Goal: Task Accomplishment & Management: Manage account settings

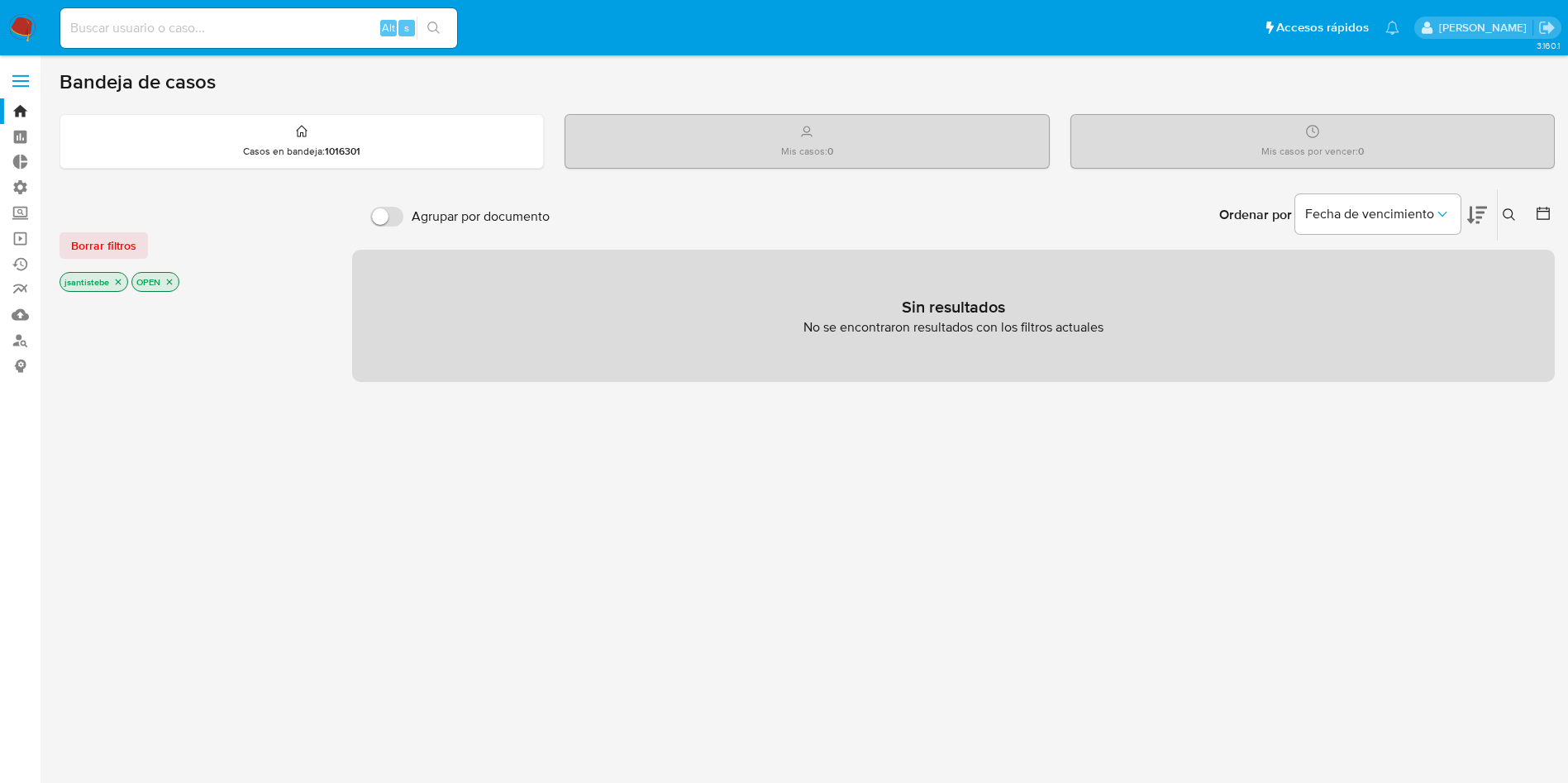
click at [24, 85] on span at bounding box center [20, 86] width 17 height 3
click at [0, 0] on input "checkbox" at bounding box center [0, 0] width 0 height 0
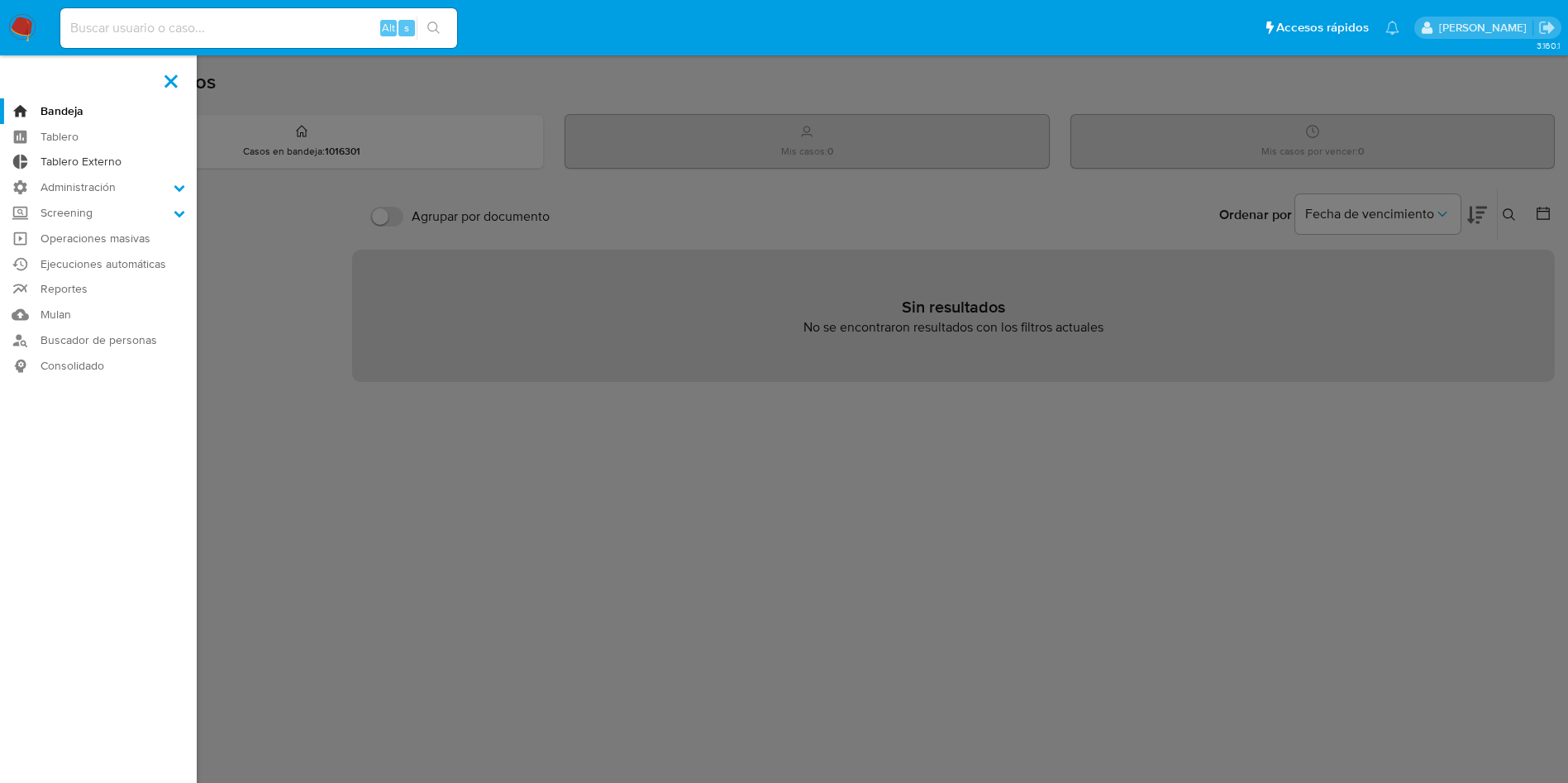
click at [86, 166] on link "Tablero Externo" at bounding box center [98, 163] width 197 height 26
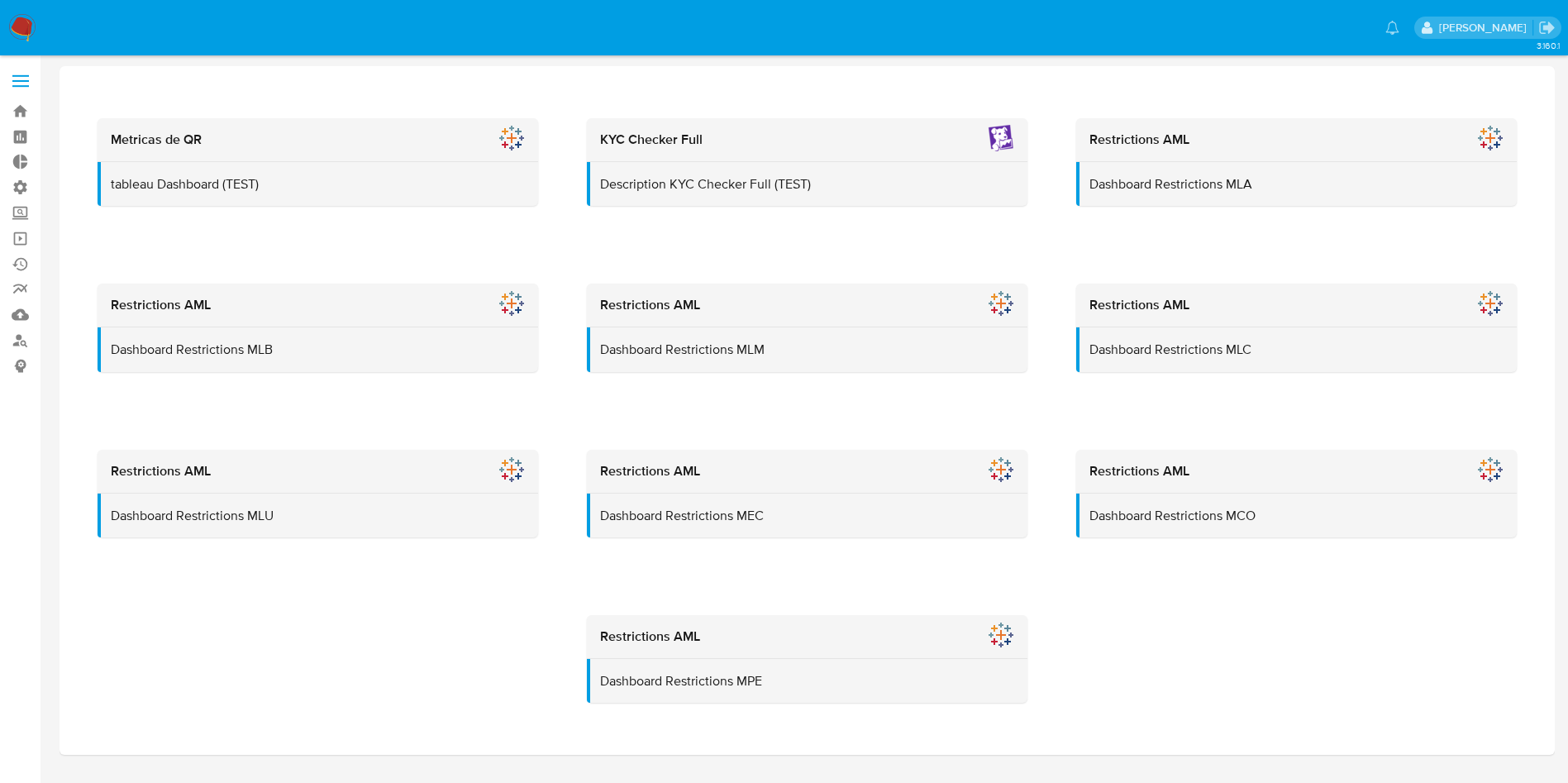
click at [18, 82] on label at bounding box center [20, 81] width 42 height 35
click at [0, 0] on input "checkbox" at bounding box center [0, 0] width 0 height 0
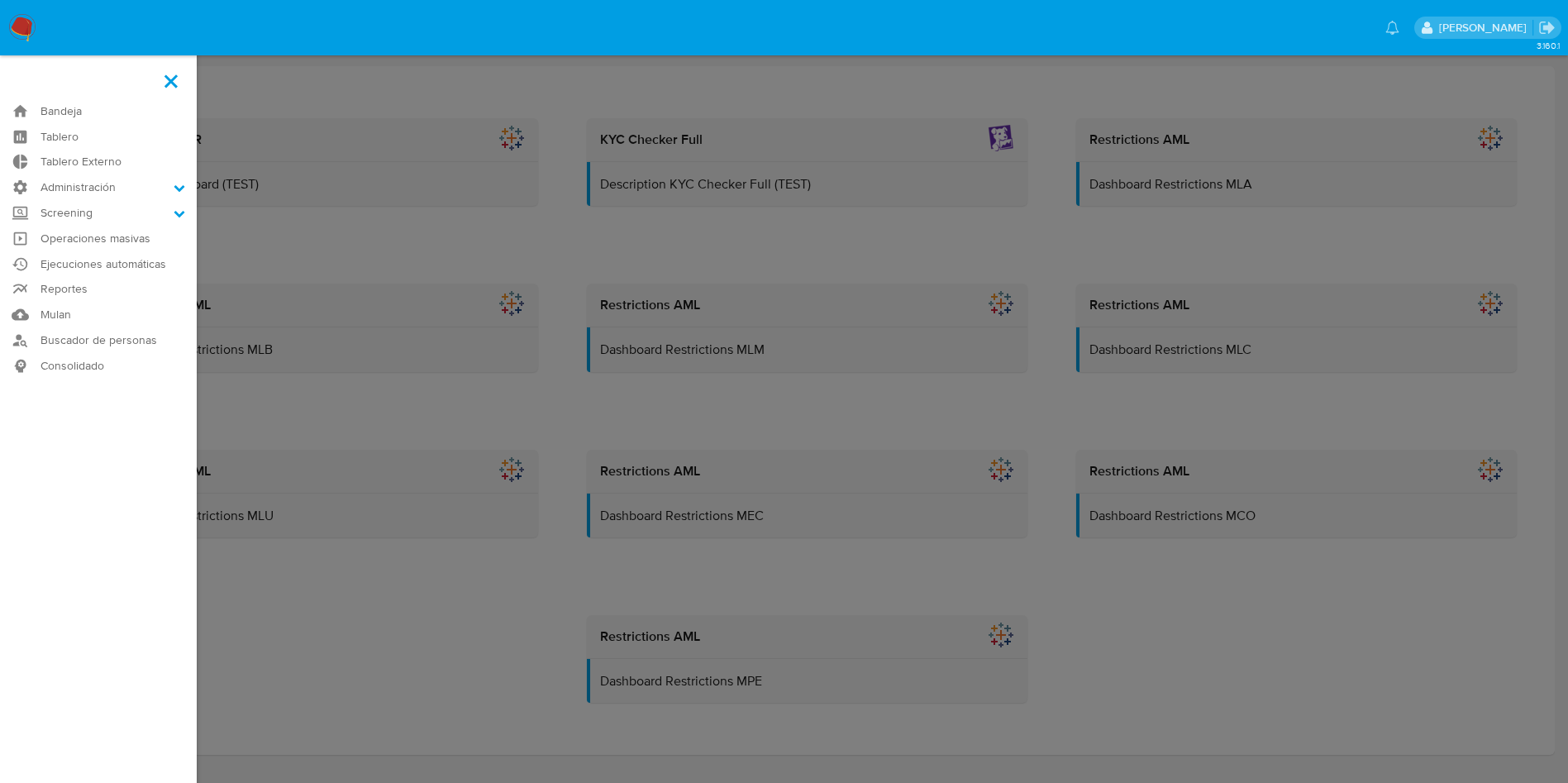
drag, startPoint x: 117, startPoint y: 195, endPoint x: 110, endPoint y: 202, distance: 9.9
click at [116, 194] on label "Administración" at bounding box center [98, 188] width 197 height 26
click at [0, 0] on input "Administración" at bounding box center [0, 0] width 0 height 0
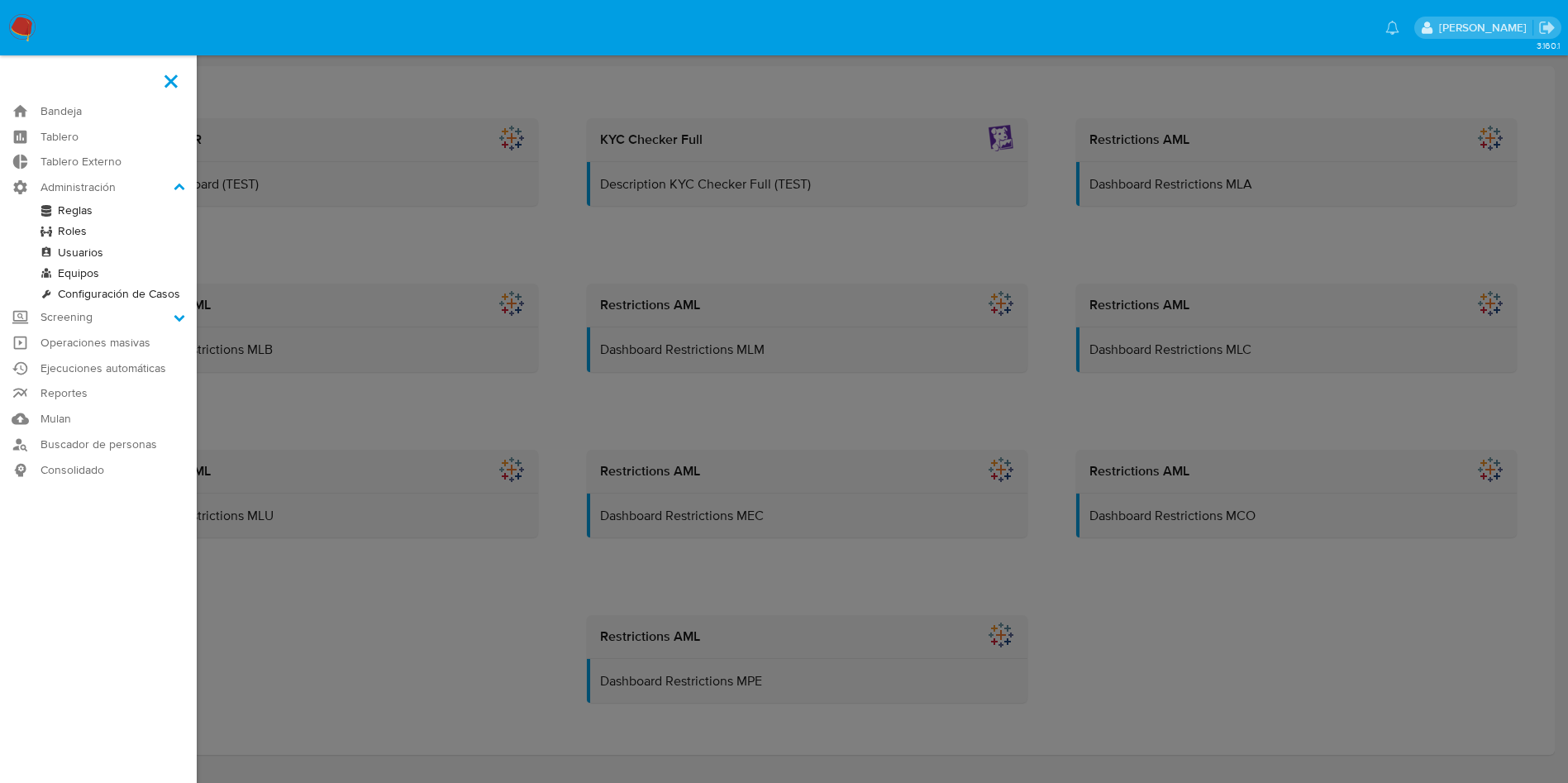
click at [74, 209] on link "Reglas" at bounding box center [98, 210] width 197 height 20
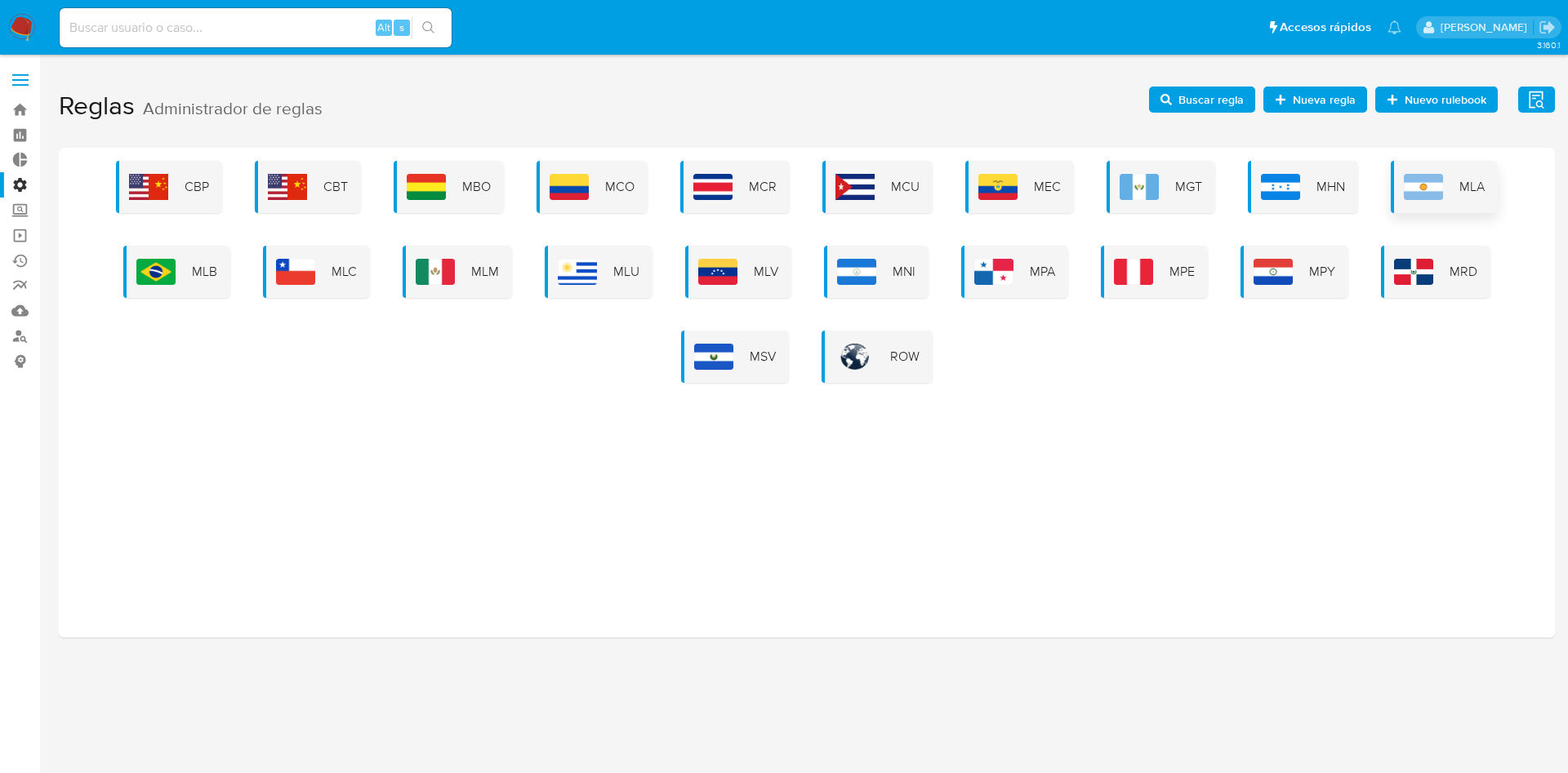
click at [1419, 174] on img at bounding box center [1424, 187] width 39 height 26
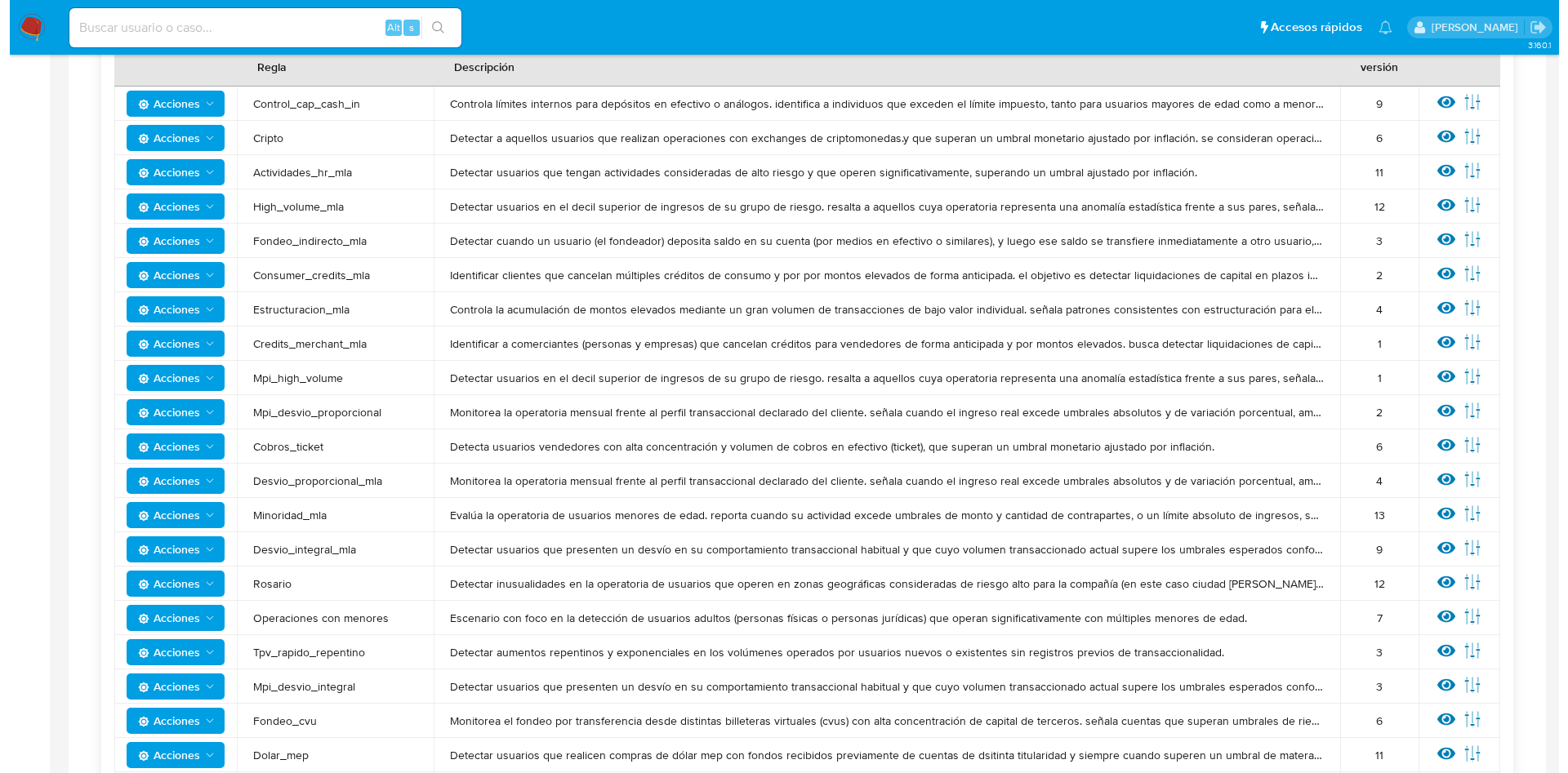
scroll to position [612, 0]
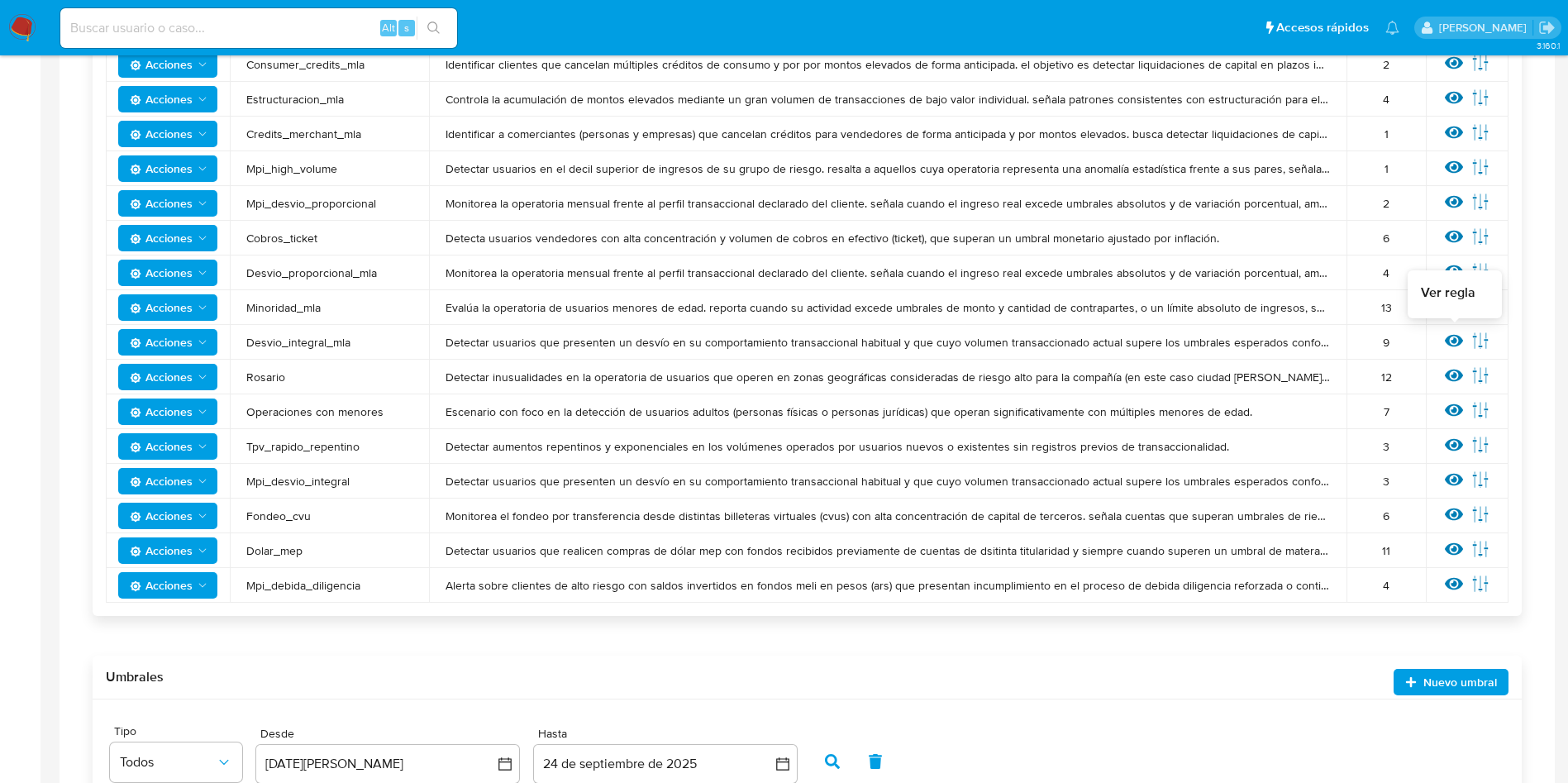
click at [1453, 341] on icon at bounding box center [1453, 340] width 18 height 12
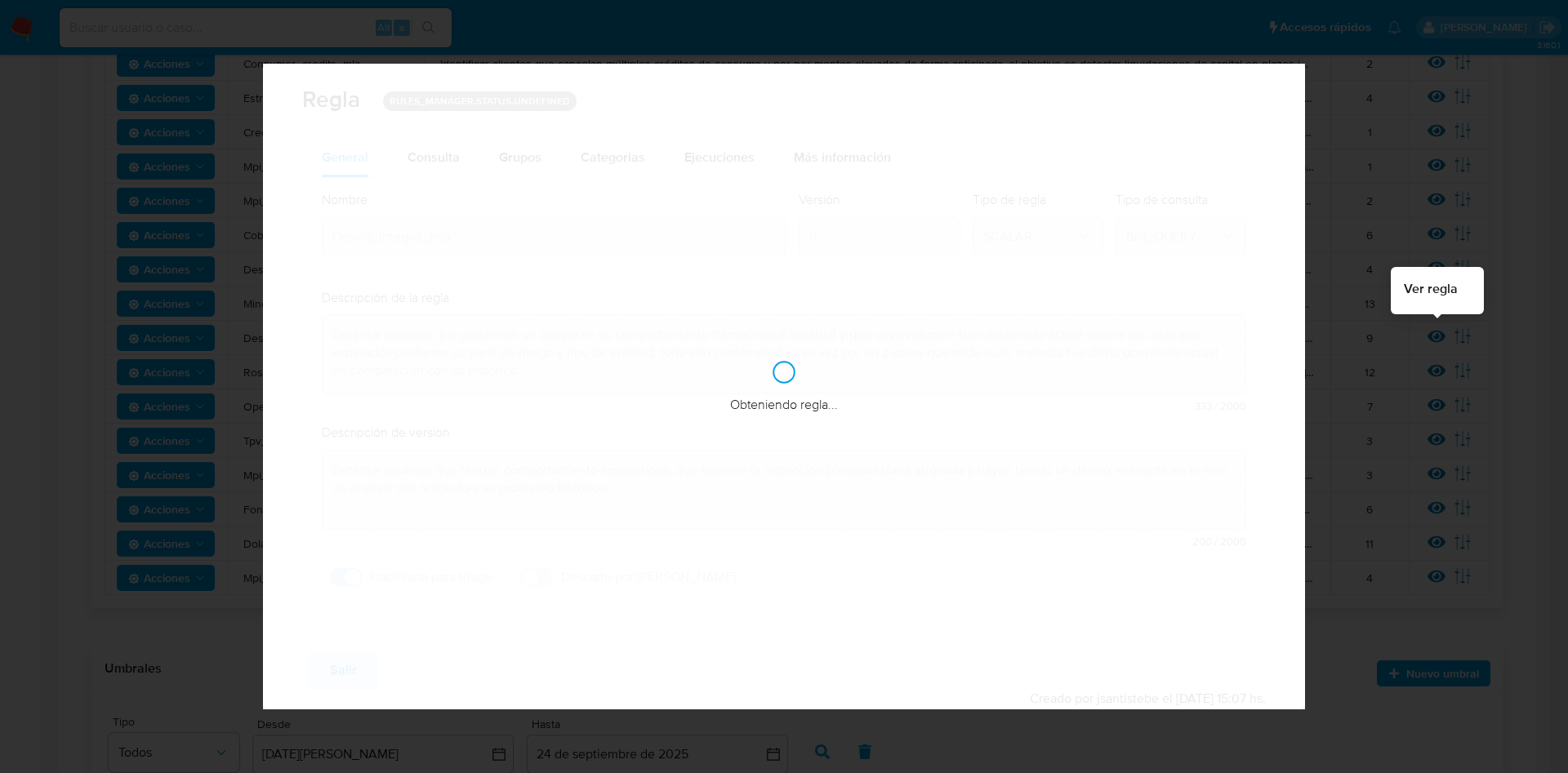
checkbox input "true"
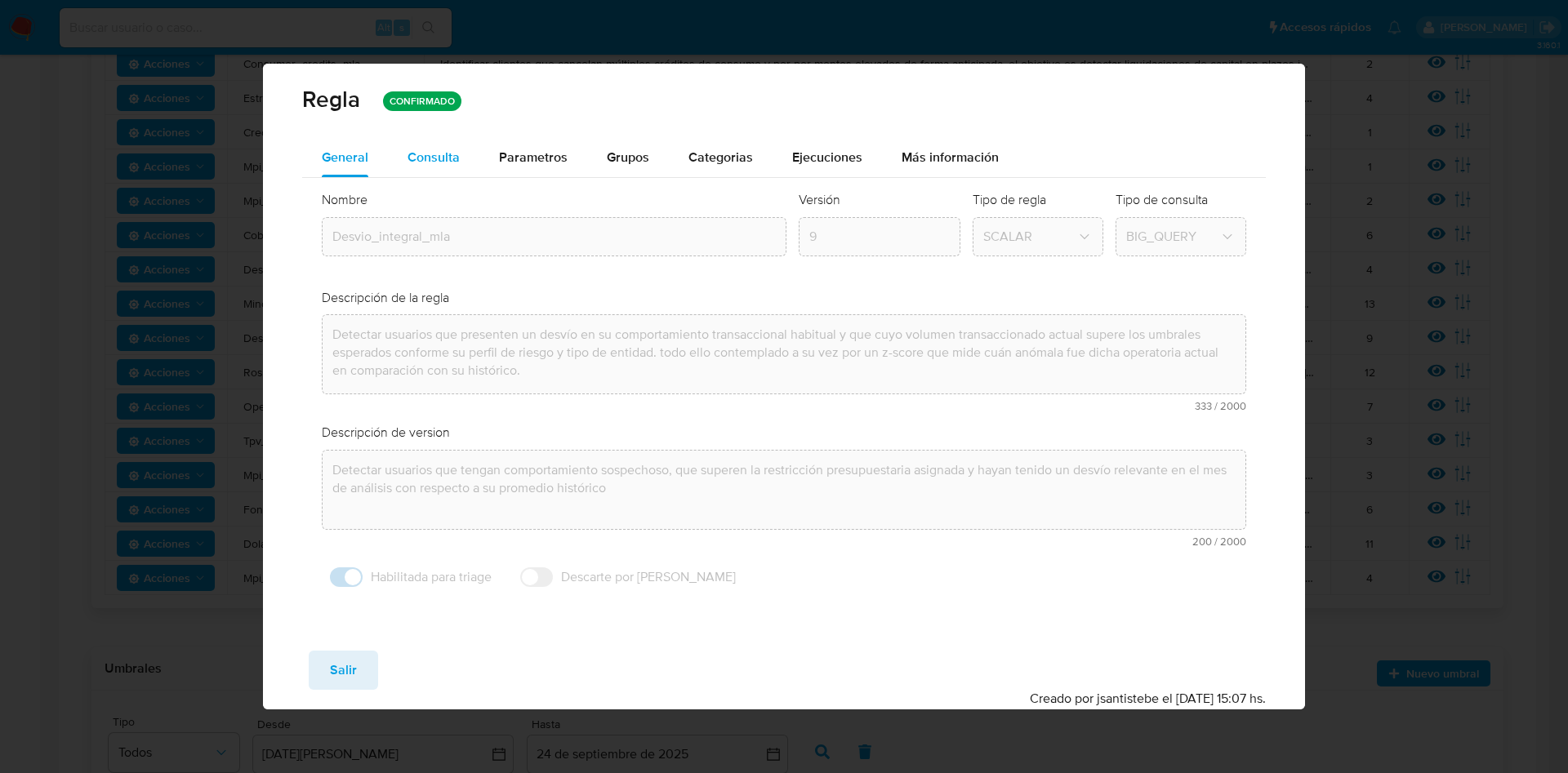
click at [451, 166] on span "Consulta" at bounding box center [433, 157] width 52 height 19
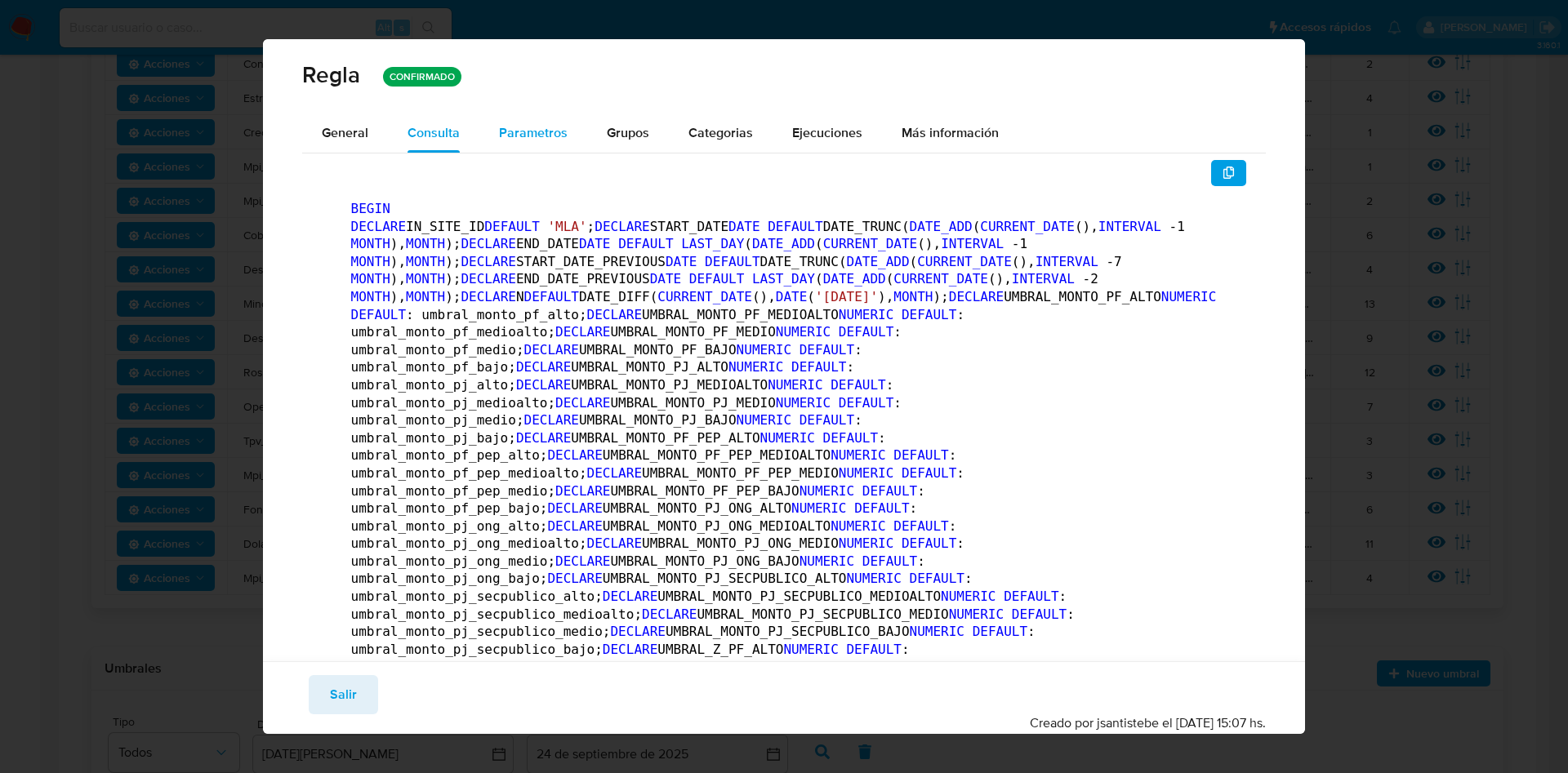
click at [545, 143] on div "Parametros" at bounding box center [533, 132] width 68 height 39
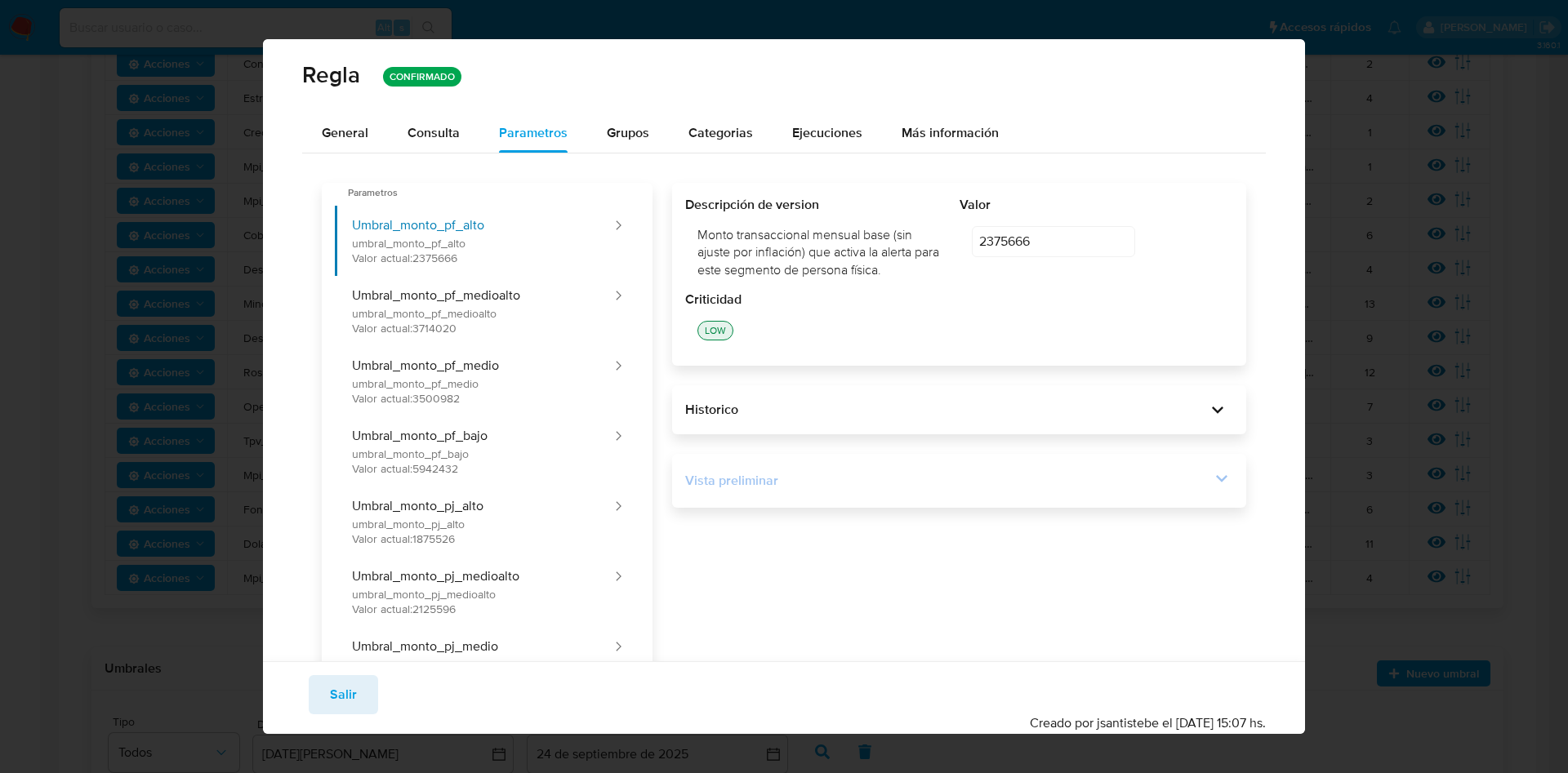
click at [1188, 475] on div "Vista preliminar" at bounding box center [948, 481] width 526 height 18
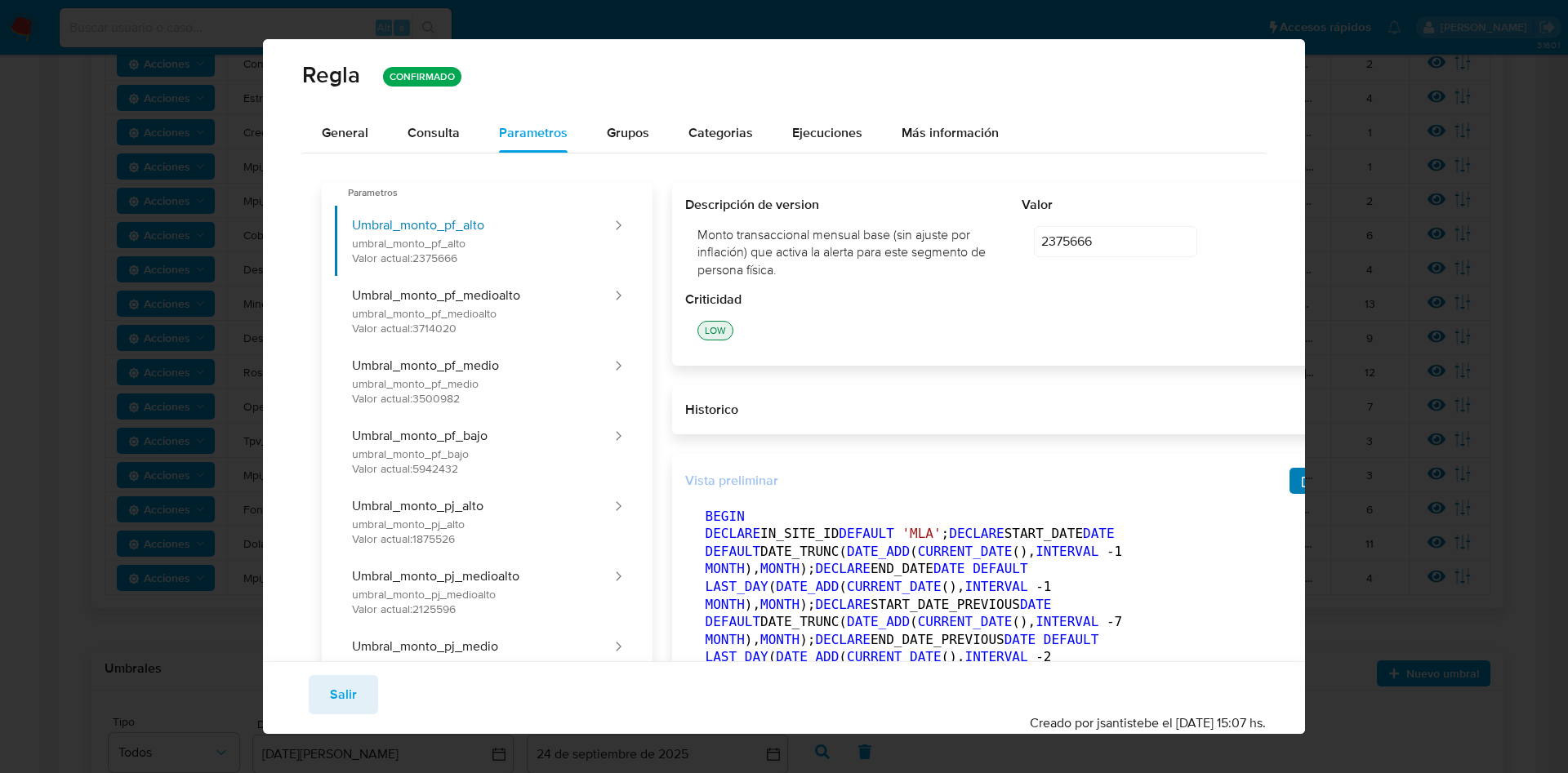
click at [1301, 482] on icon "button" at bounding box center [1308, 481] width 13 height 13
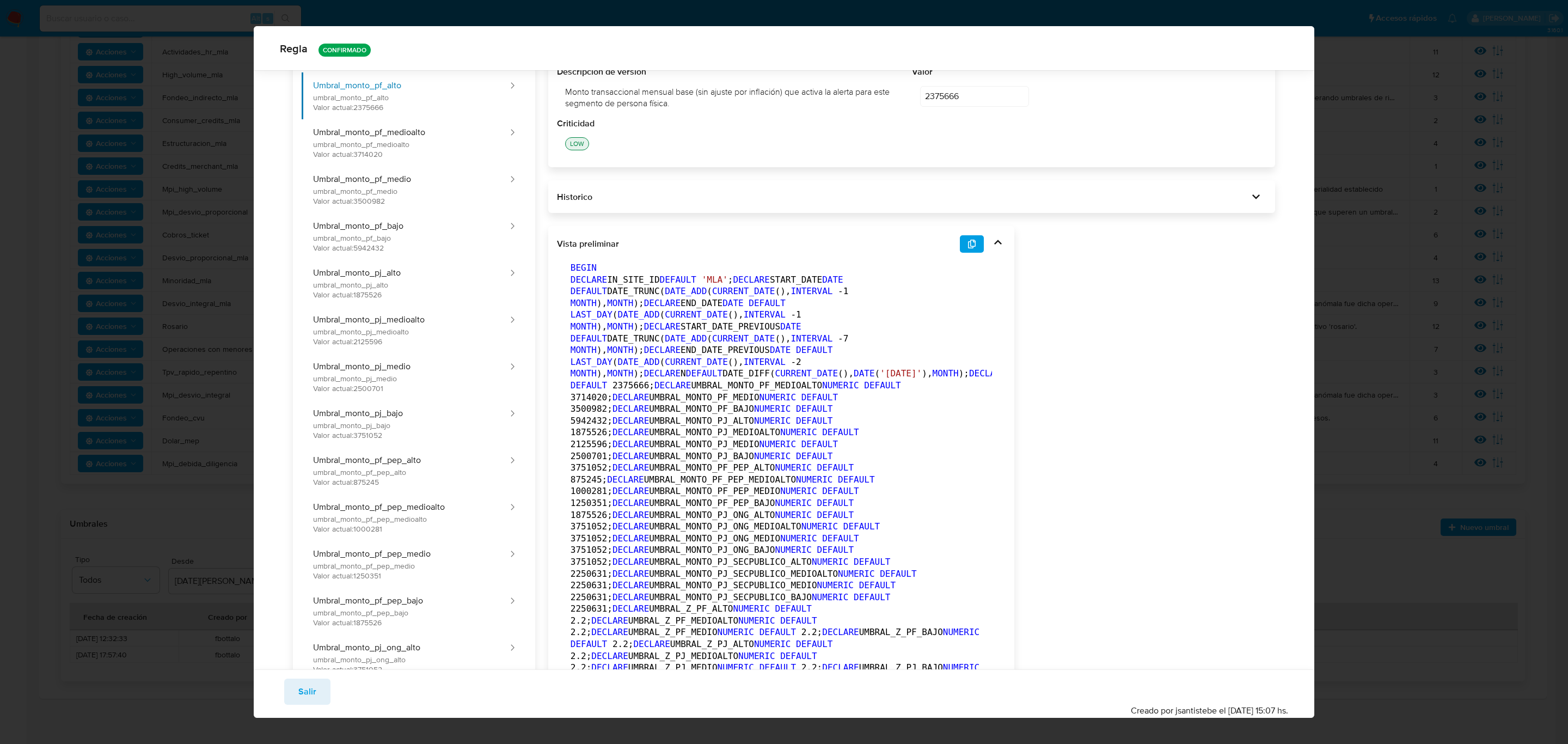
scroll to position [0, 0]
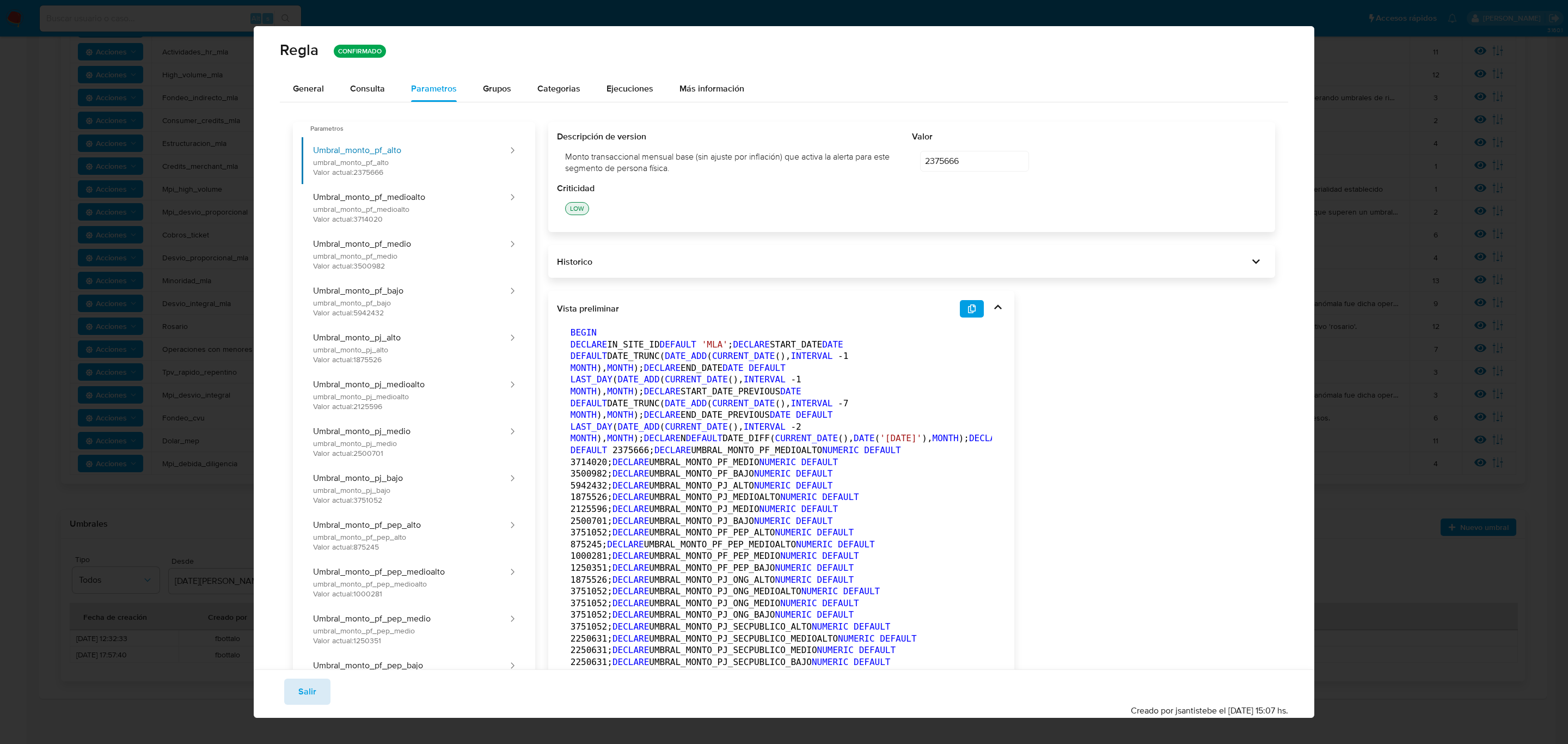
click at [323, 515] on button "Salir" at bounding box center [307, 691] width 46 height 26
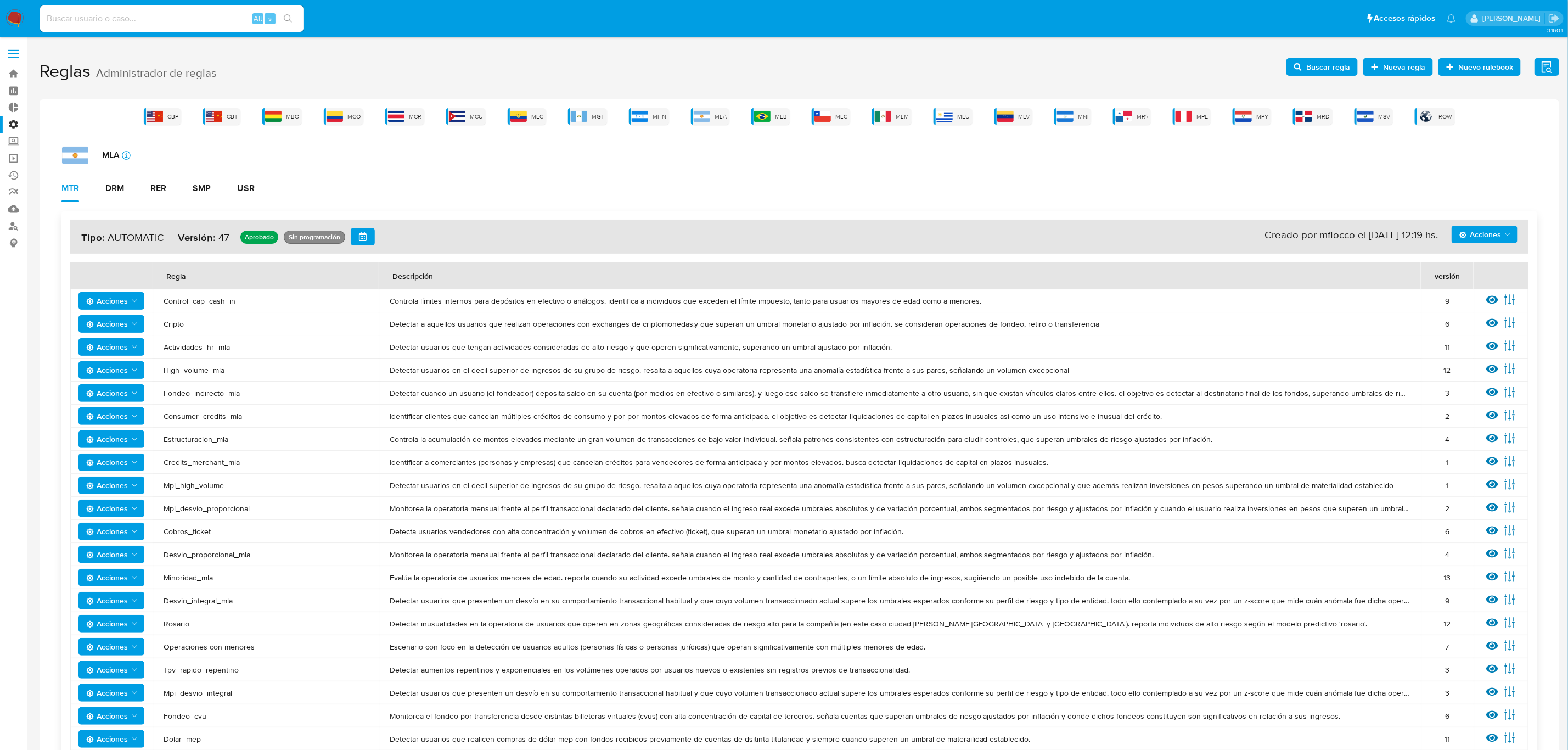
drag, startPoint x: 779, startPoint y: 116, endPoint x: 776, endPoint y: 125, distance: 9.5
click at [779, 117] on span "MLB" at bounding box center [781, 116] width 12 height 8
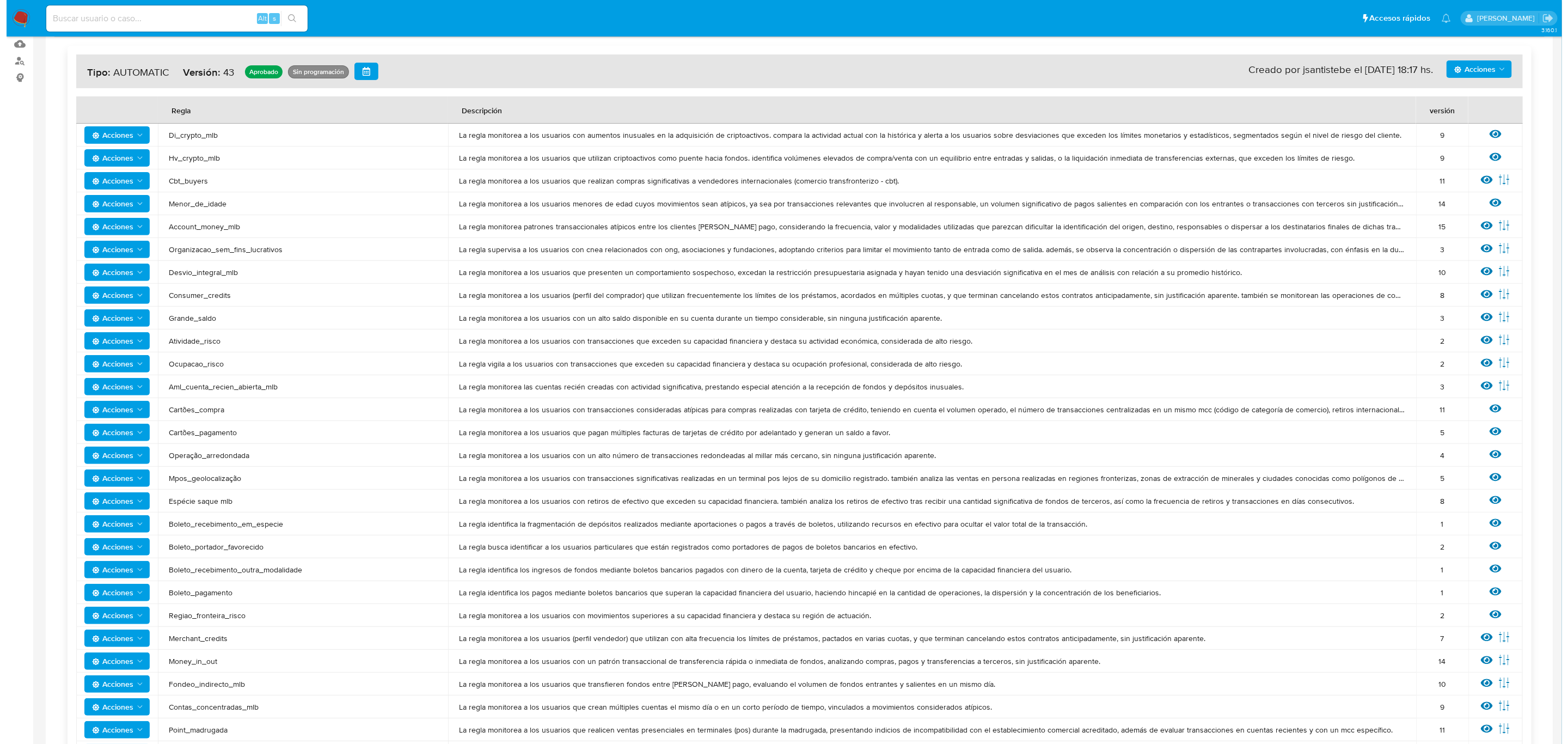
scroll to position [327, 0]
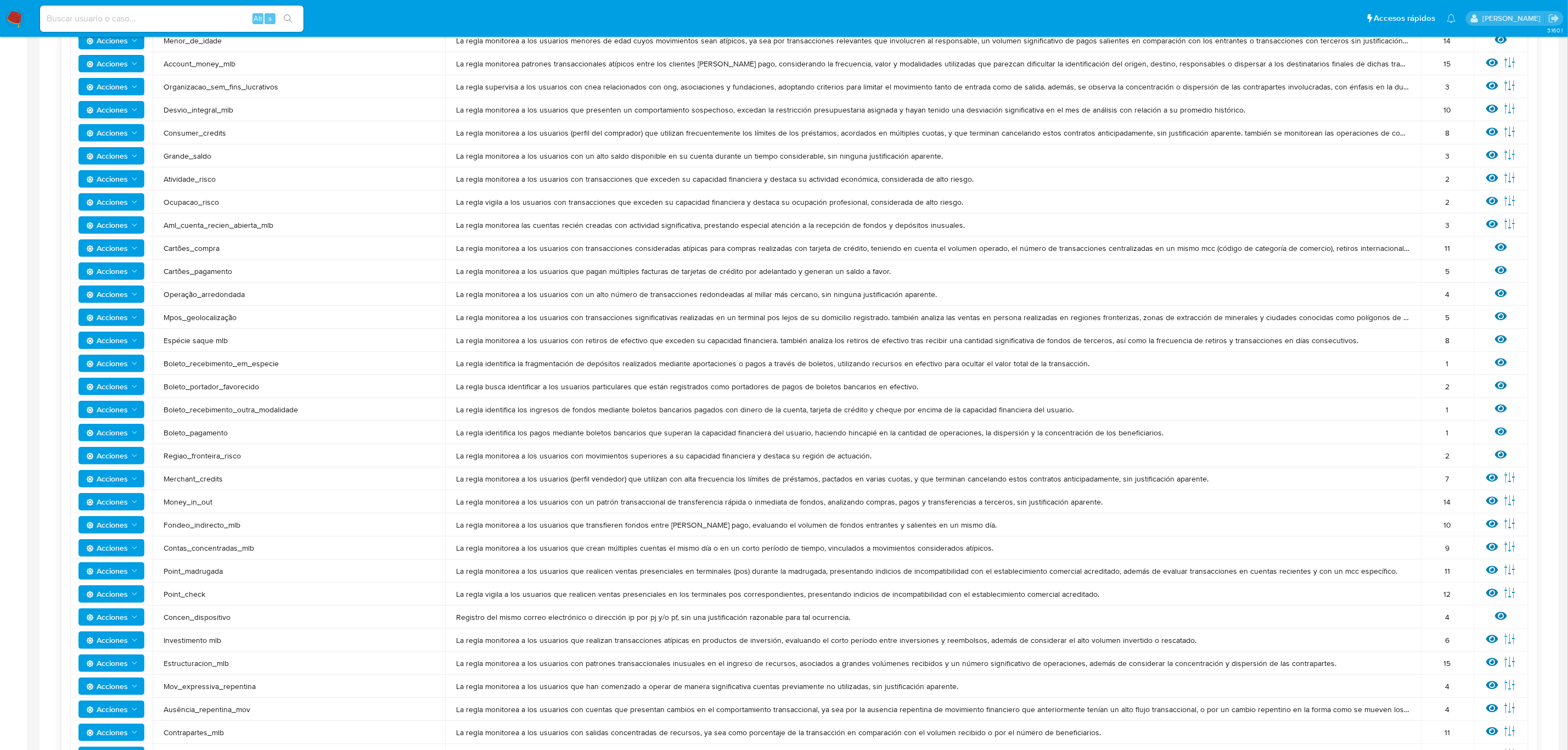
click at [1053, 478] on icon at bounding box center [1493, 477] width 12 height 12
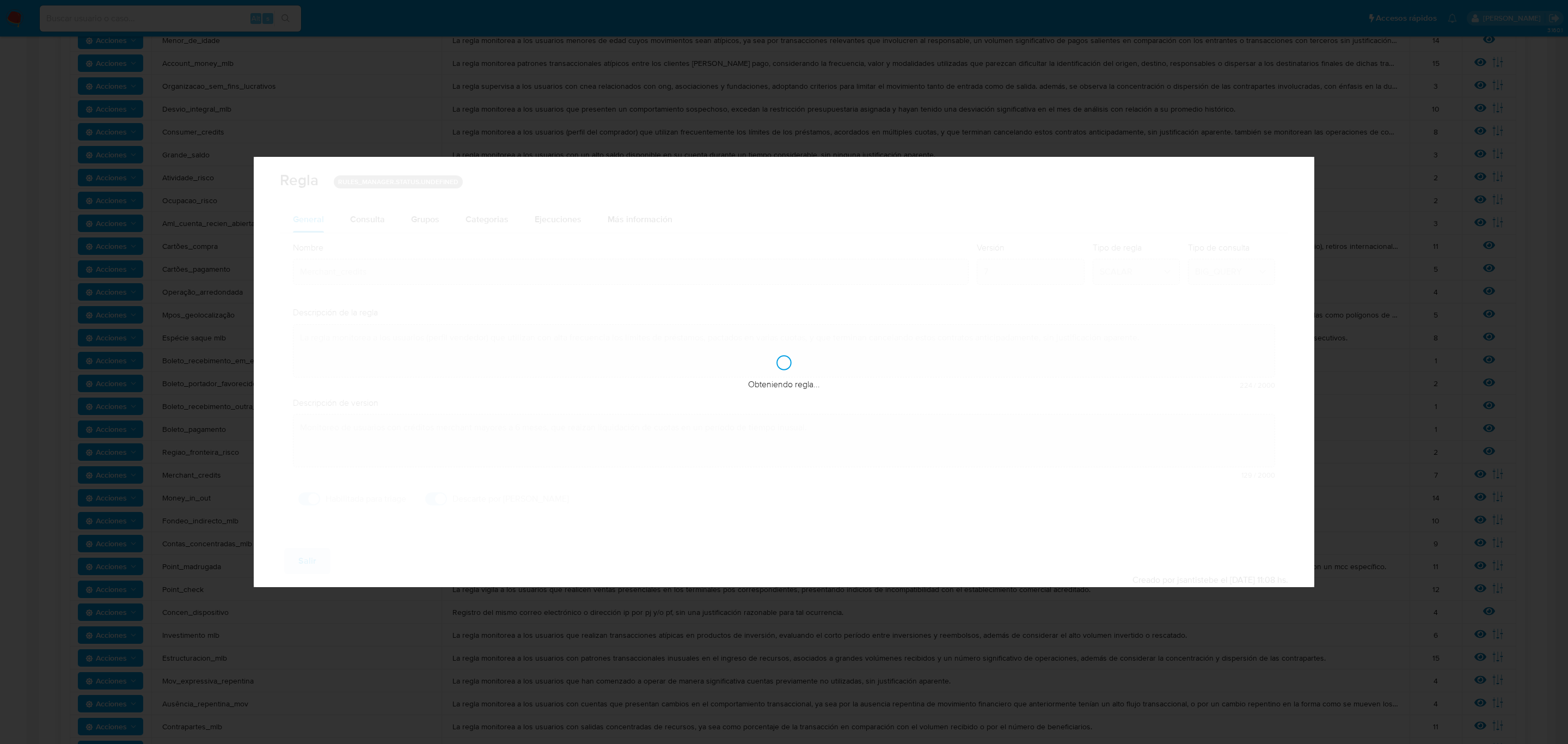
checkbox input "true"
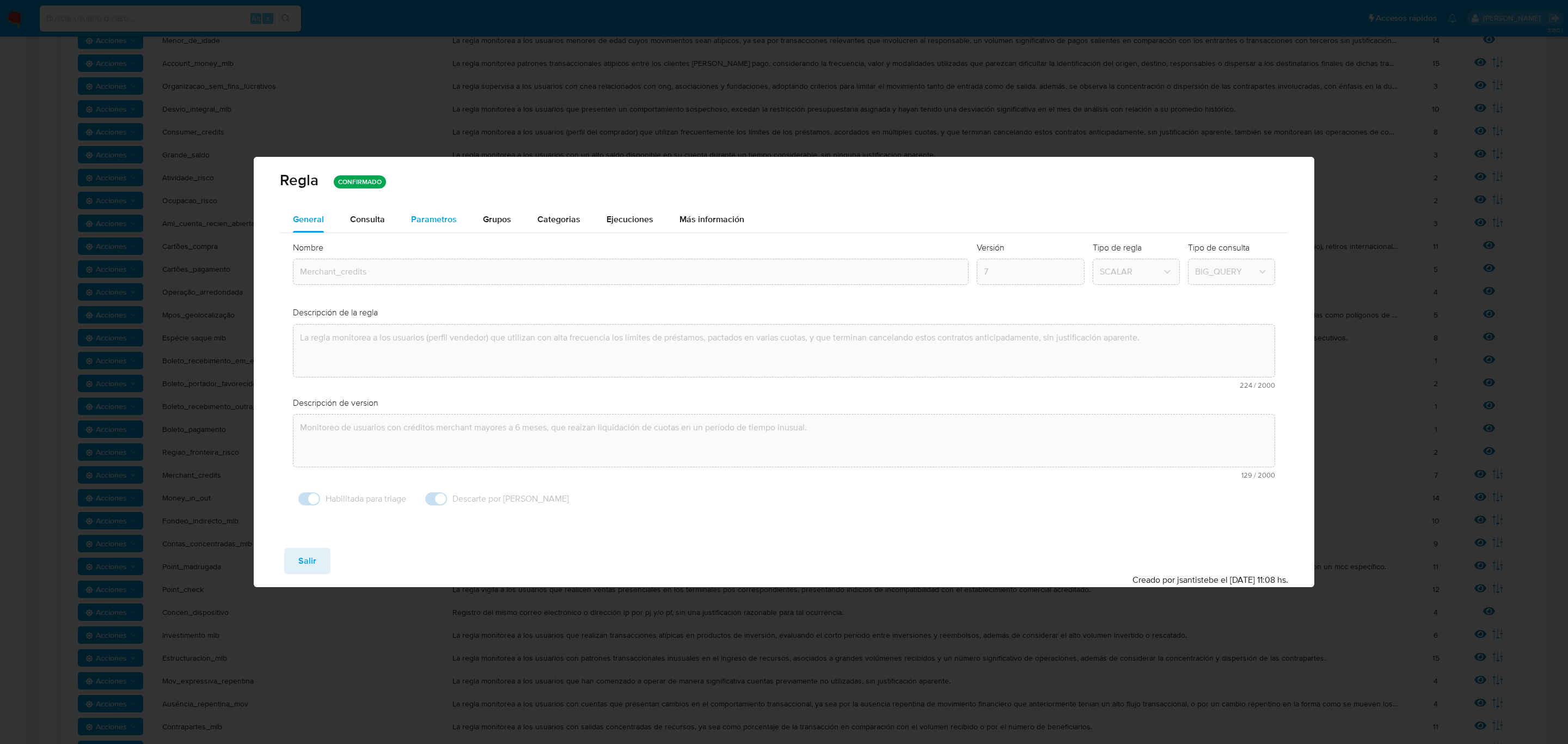
click at [423, 216] on span "Parametros" at bounding box center [433, 219] width 46 height 13
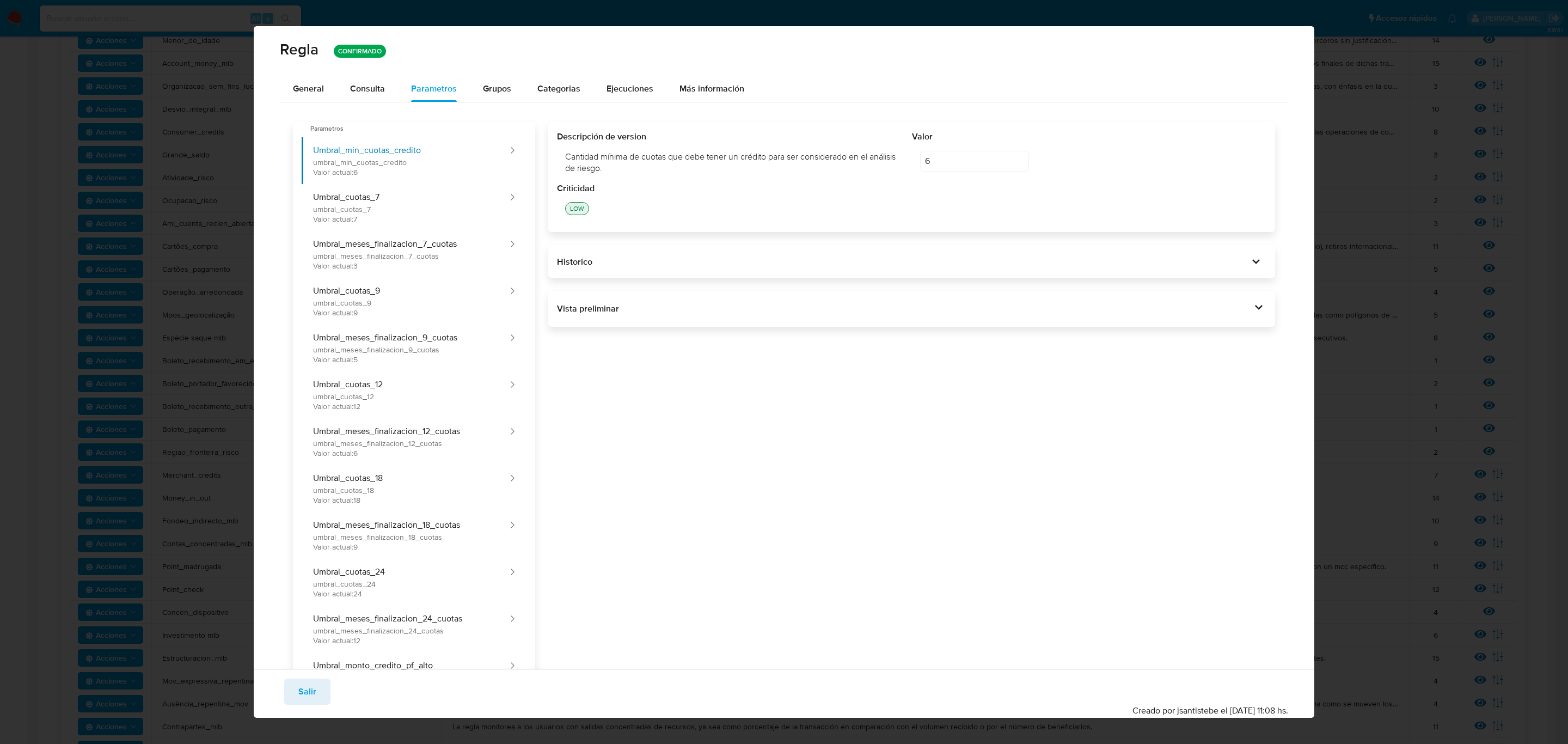
click at [1045, 332] on div "General Consulta Parametros Evidencias Grupos Categorias Ejecuciones Más inform…" at bounding box center [784, 663] width 1061 height 1176
click at [1045, 304] on div "Vista preliminar" at bounding box center [904, 309] width 695 height 12
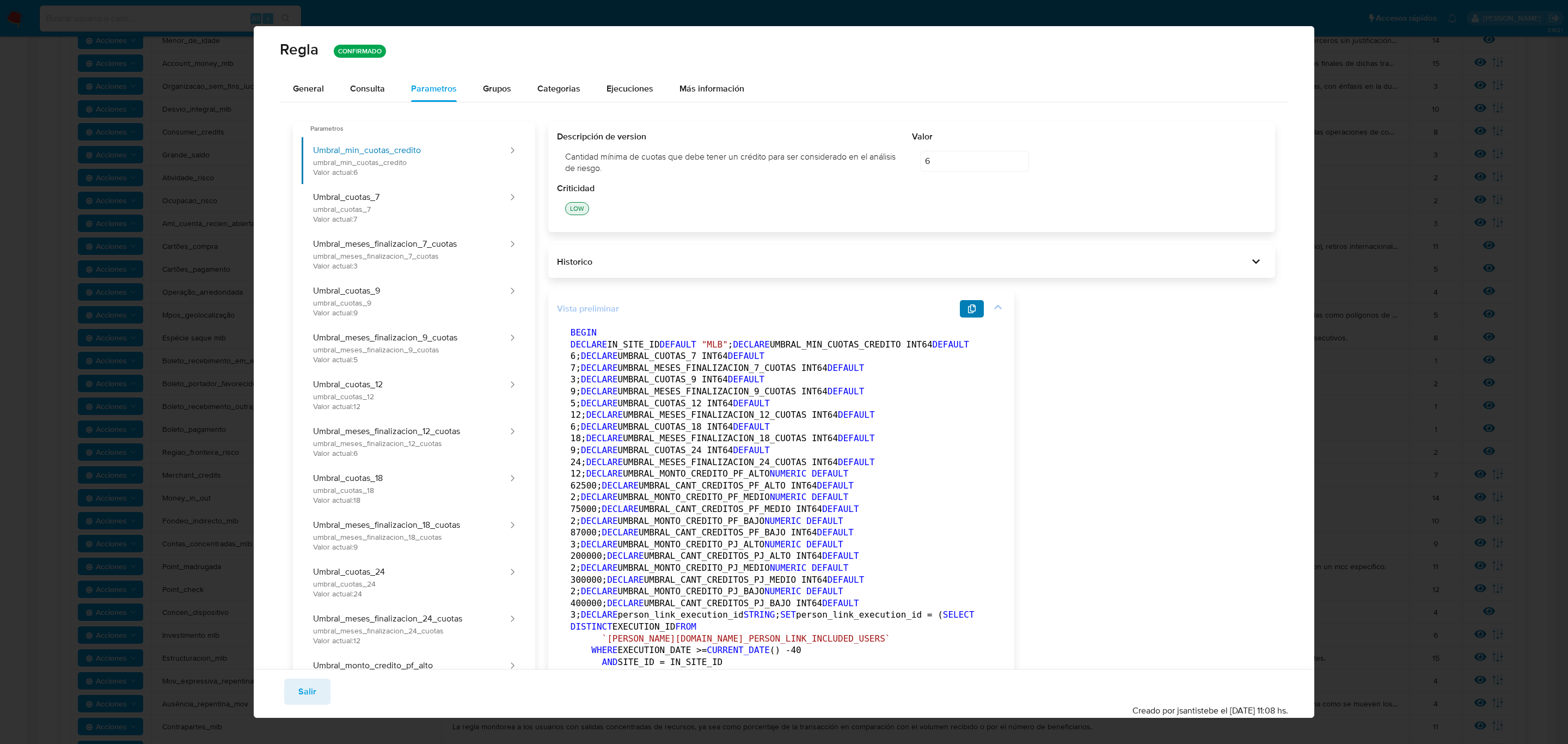
click at [968, 307] on icon "button" at bounding box center [971, 309] width 9 height 9
click at [290, 515] on button "Salir" at bounding box center [307, 691] width 46 height 26
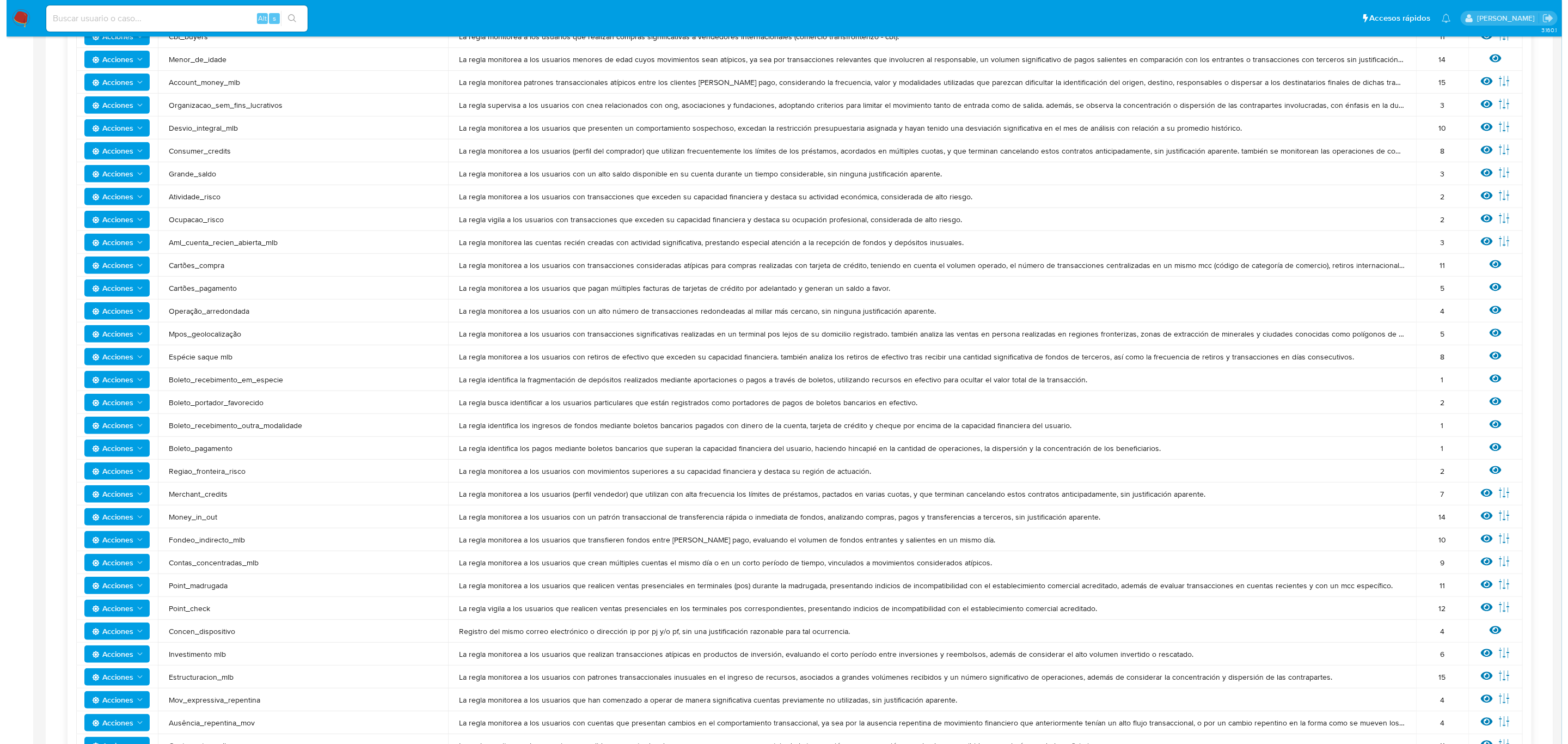
scroll to position [0, 0]
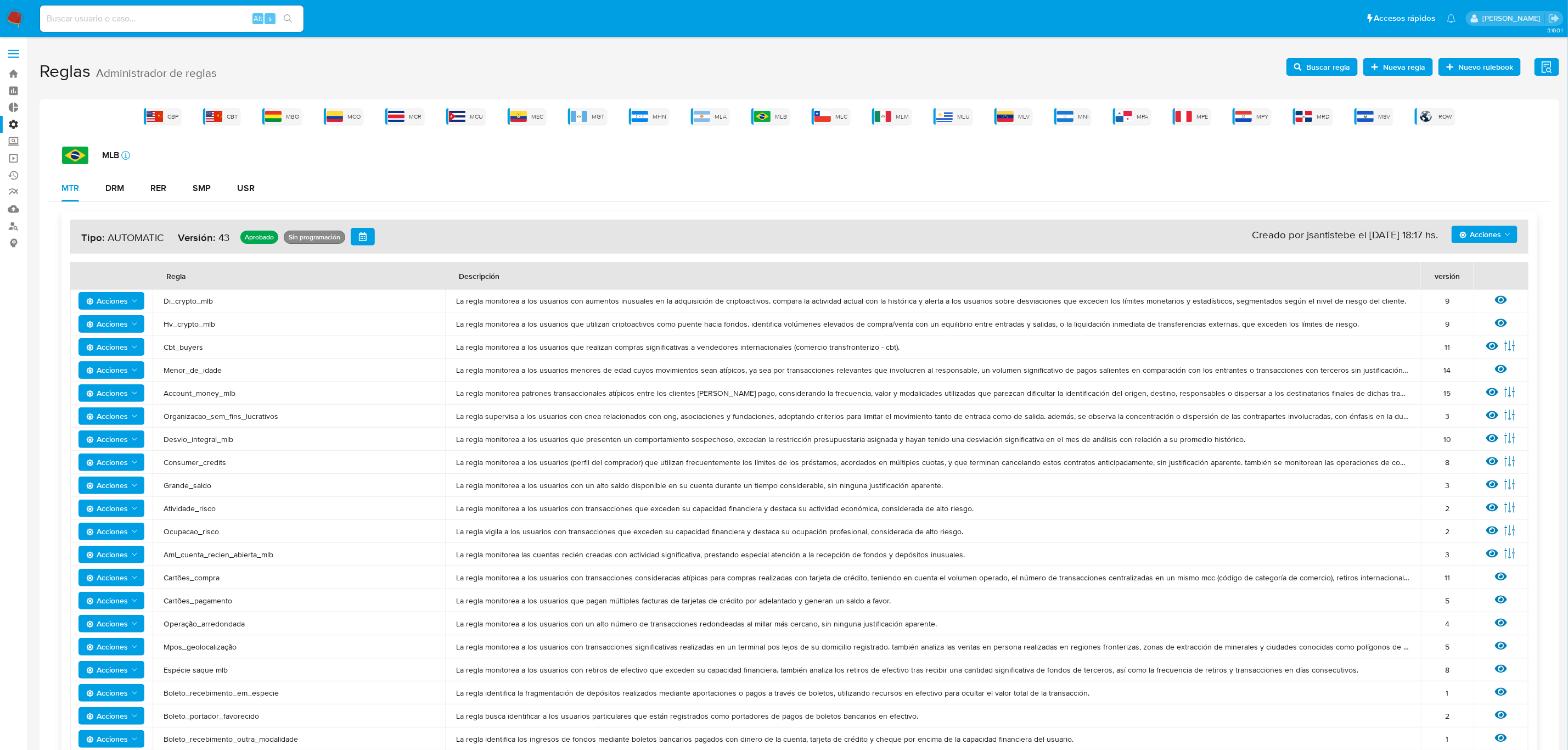
click at [898, 116] on span "MLM" at bounding box center [902, 116] width 13 height 8
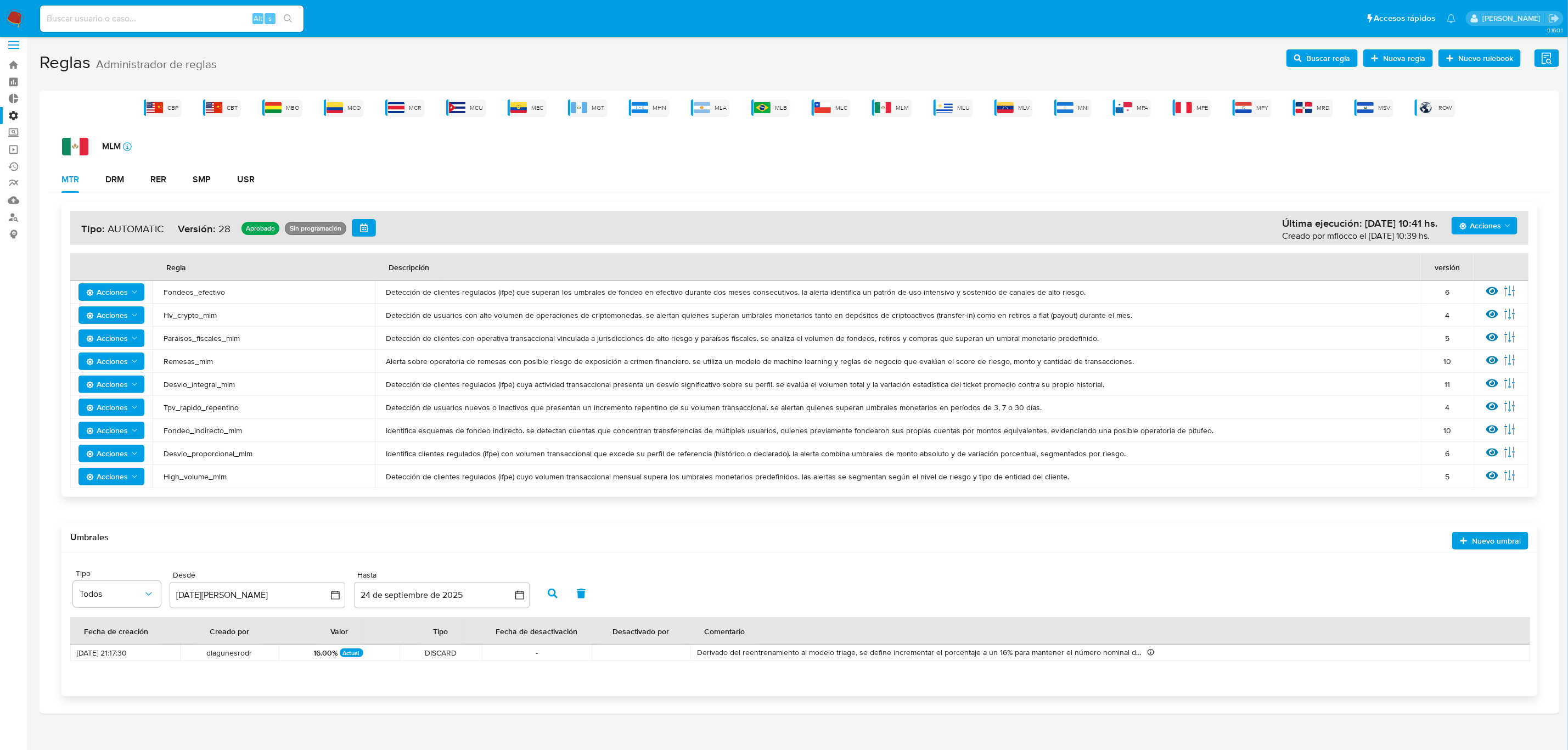
scroll to position [18, 0]
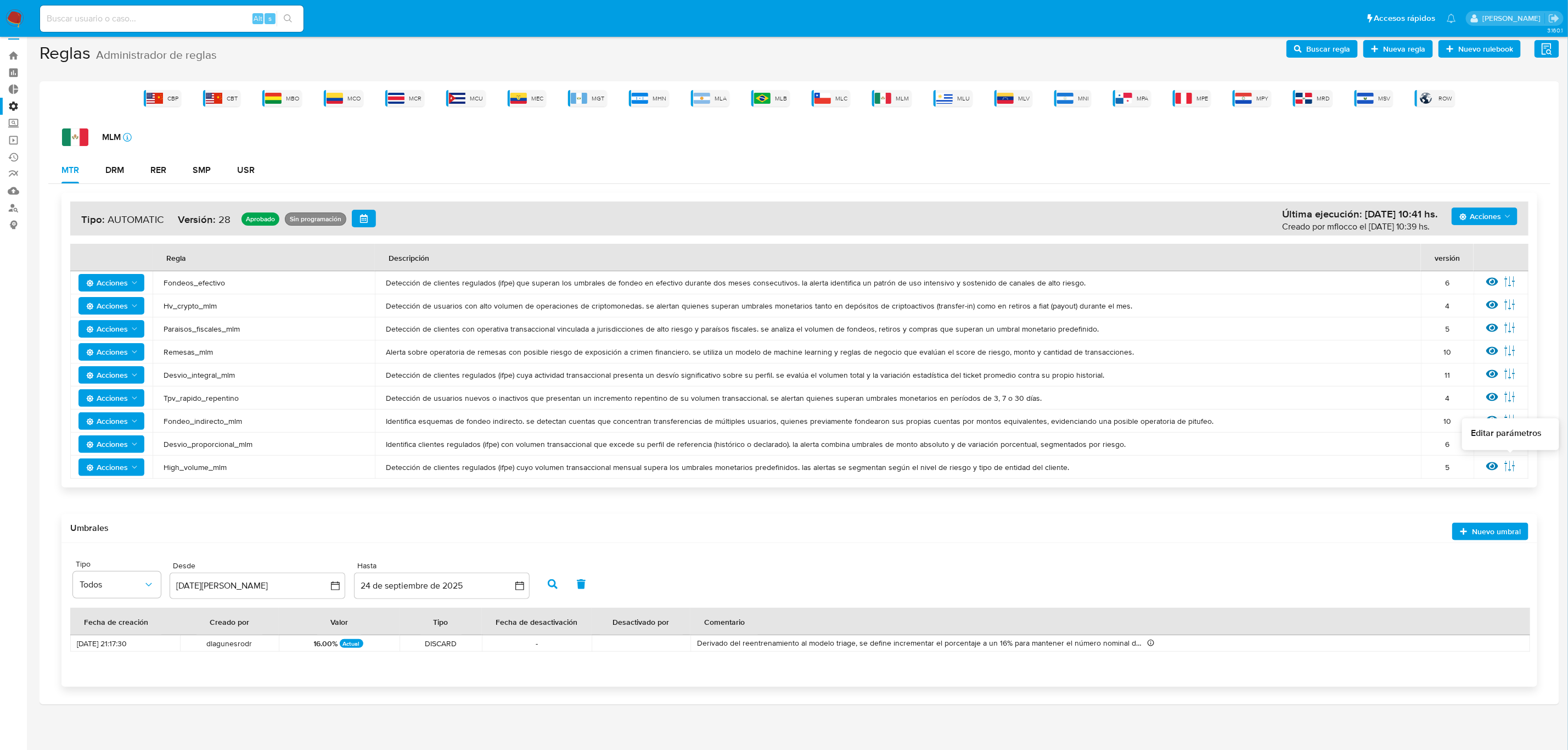
click at [1053, 463] on icon at bounding box center [1493, 466] width 12 height 8
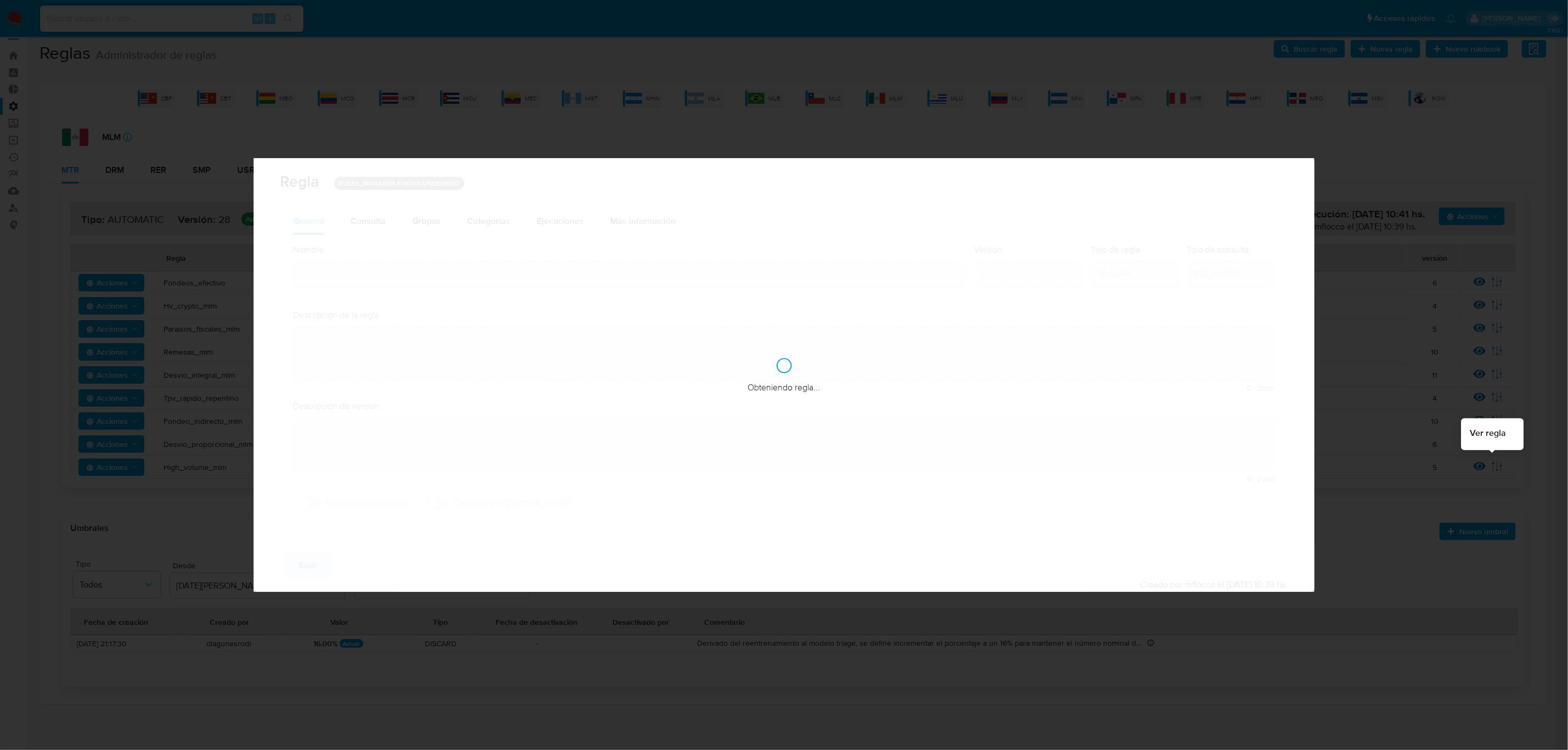
type input "High_volume_mlm"
type textarea "Detección de clientes regulados (ifpe) cuyo volumen transaccional mensual super…"
type textarea "Monitorea usuarios con cobros altos en diferentes segmentos"
checkbox input "true"
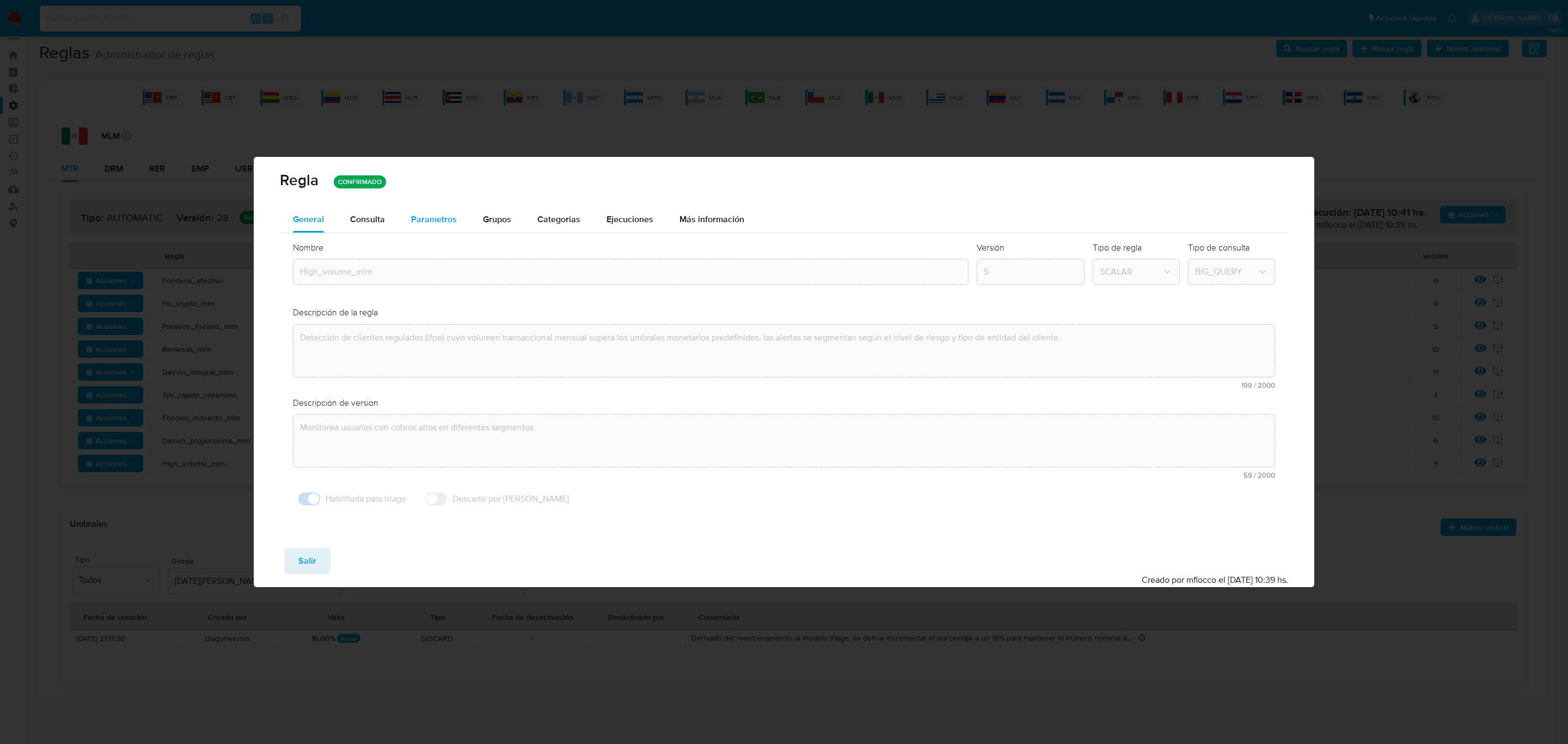
click at [416, 220] on span "Parametros" at bounding box center [433, 219] width 46 height 13
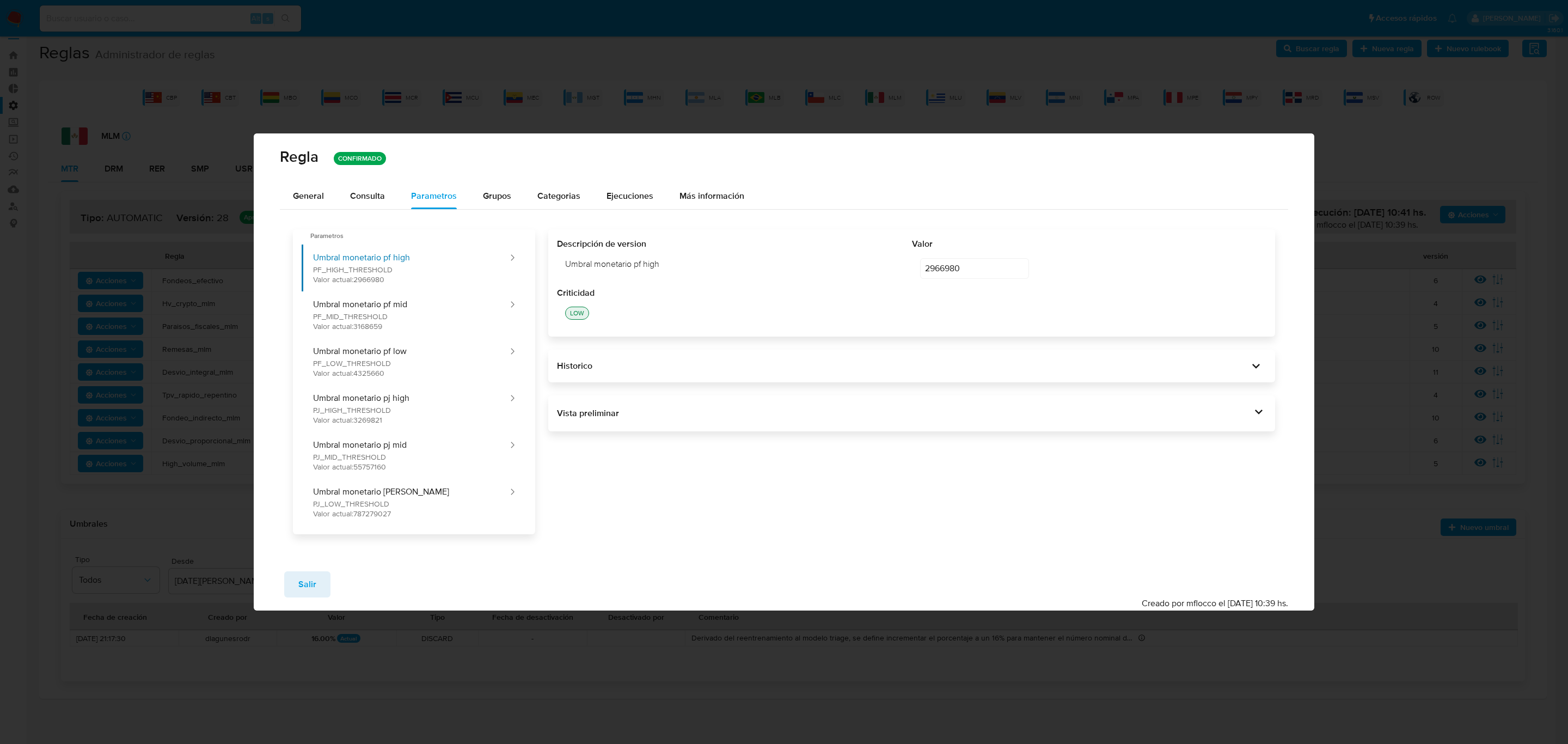
drag, startPoint x: 1264, startPoint y: 416, endPoint x: 1205, endPoint y: 459, distance: 73.0
click at [1045, 424] on div "Vista preliminar DECLARE PF_HIGH_THRESHOLD NUMERIC DEFAULT 2966980 ; DECLARE PF…" at bounding box center [912, 413] width 727 height 36
click at [1045, 409] on icon at bounding box center [1258, 412] width 15 height 15
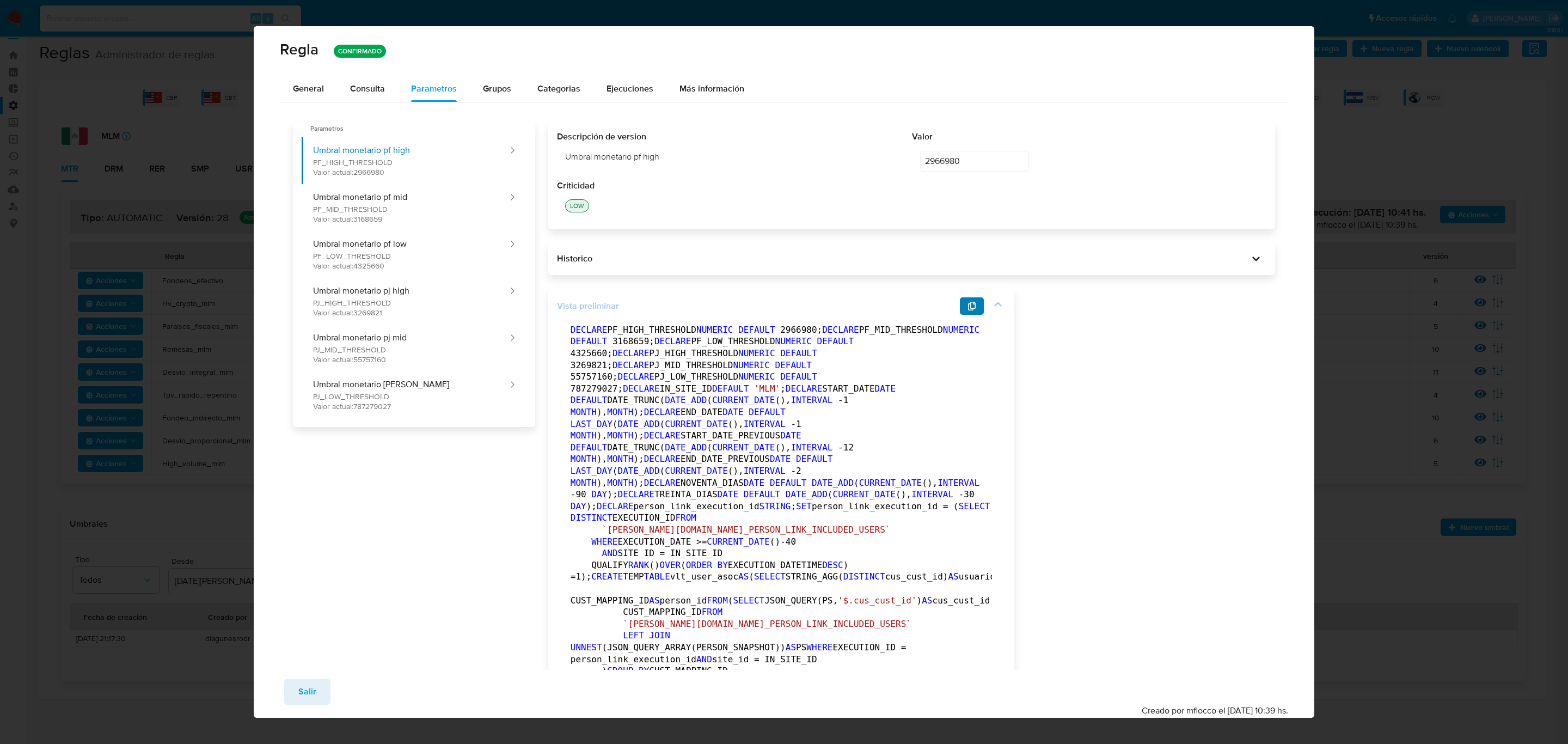
click at [968, 302] on icon "button" at bounding box center [971, 306] width 9 height 9
click at [302, 515] on span "Salir" at bounding box center [307, 691] width 18 height 24
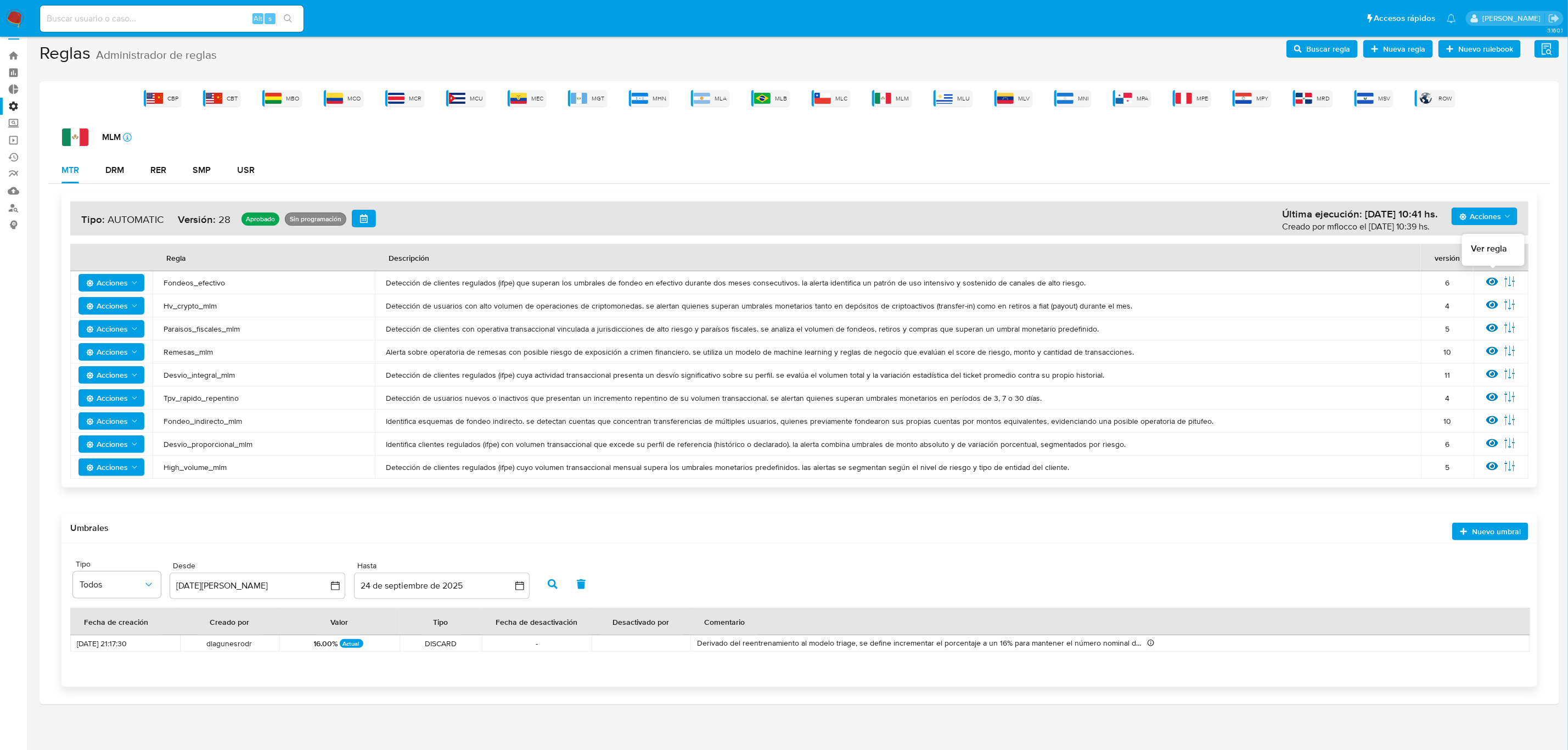
click at [1053, 280] on icon at bounding box center [1493, 282] width 12 height 12
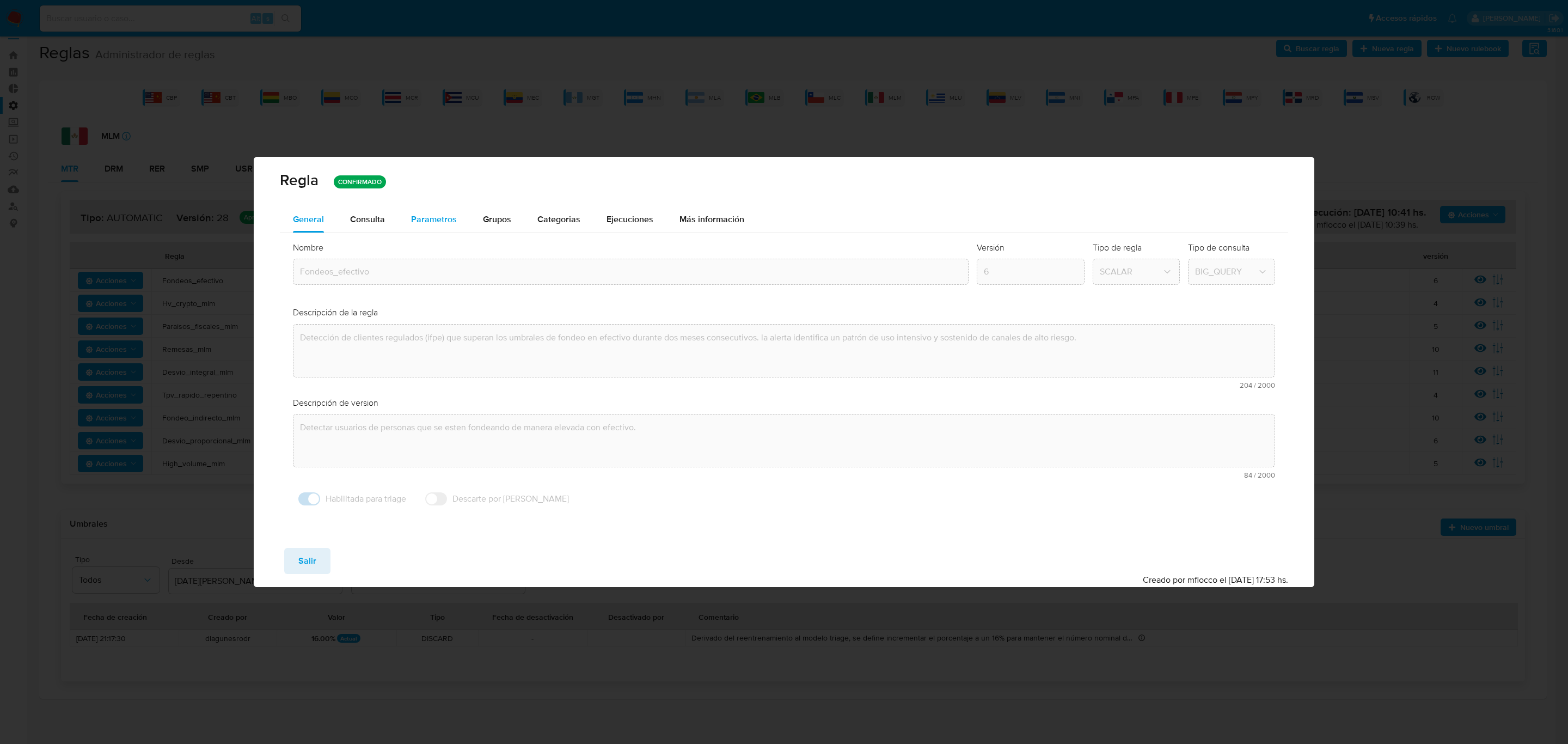
click at [433, 220] on span "Parametros" at bounding box center [433, 219] width 46 height 13
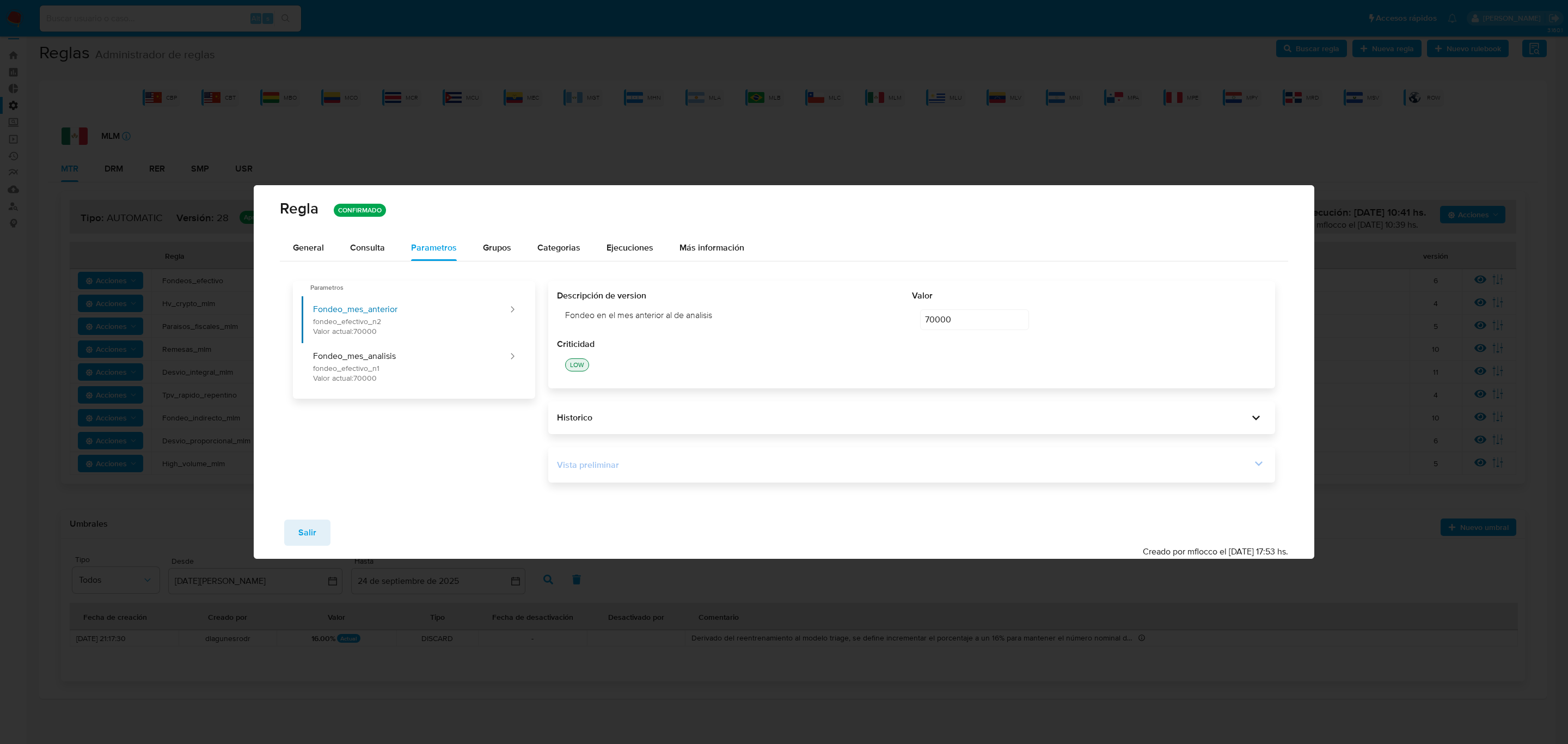
click at [1045, 469] on icon at bounding box center [1258, 463] width 15 height 15
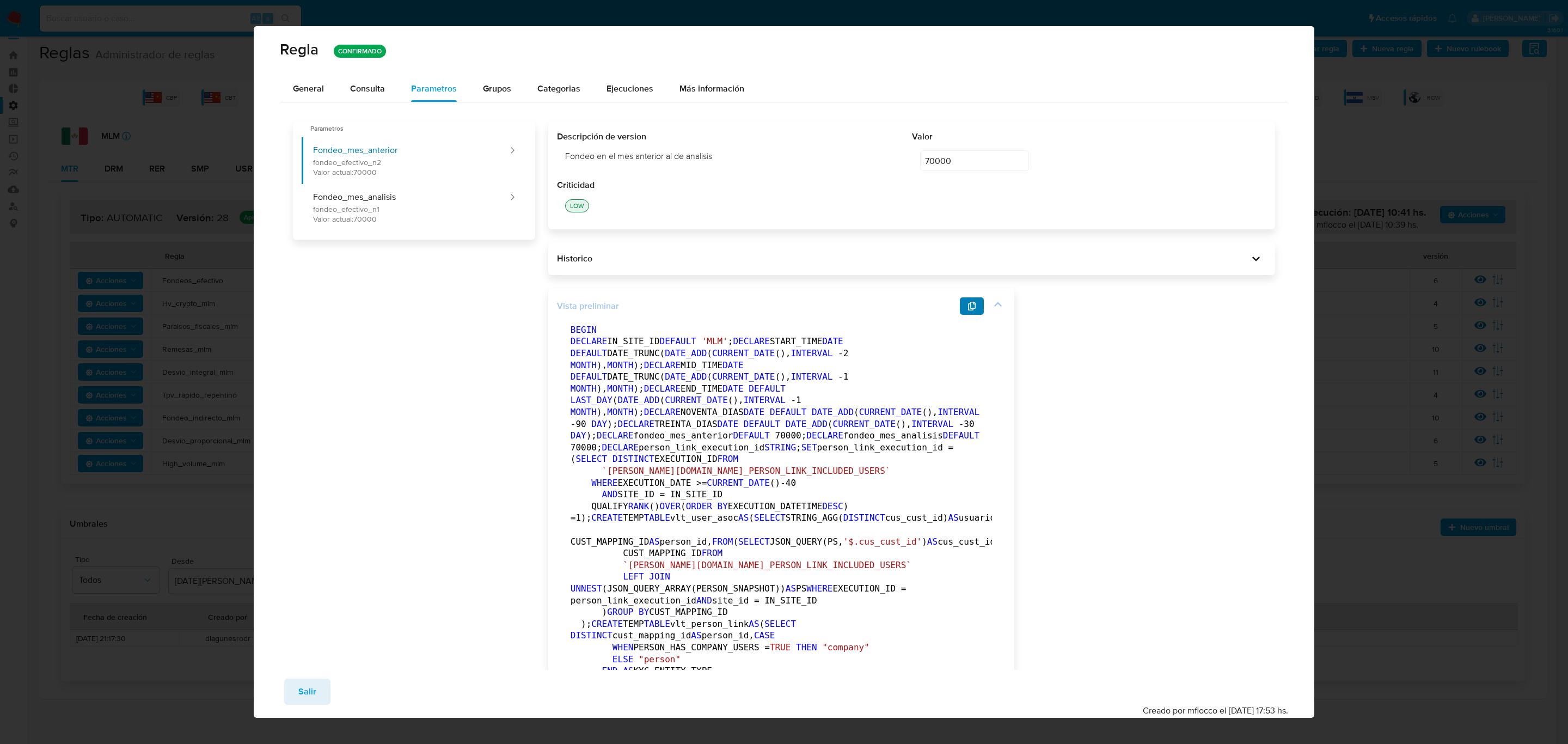
click at [973, 302] on button "button" at bounding box center [971, 306] width 24 height 18
click at [721, 242] on div "Historico" at bounding box center [912, 259] width 727 height 33
click at [723, 257] on div "Historico" at bounding box center [903, 259] width 692 height 12
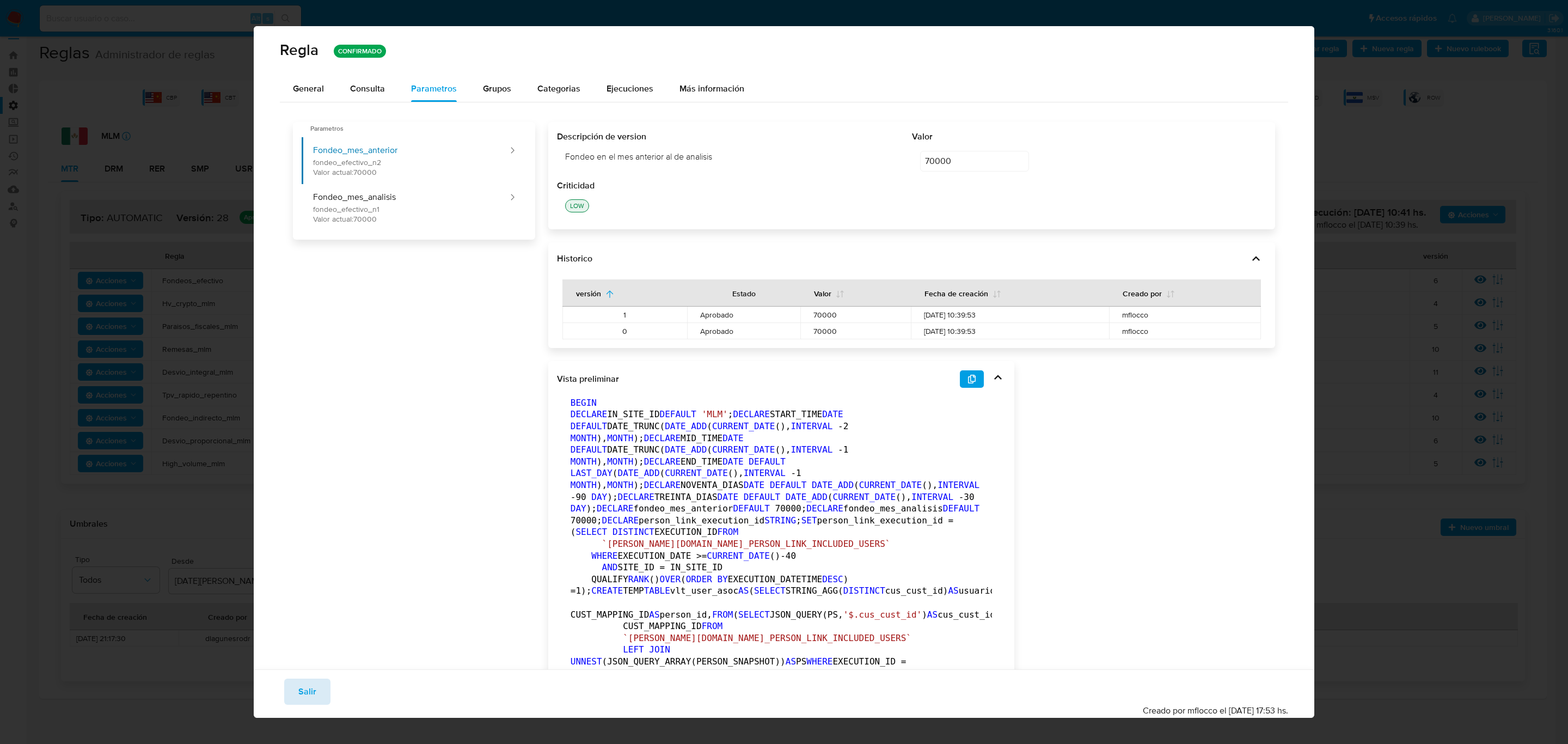
click at [304, 515] on span "Salir" at bounding box center [307, 691] width 18 height 24
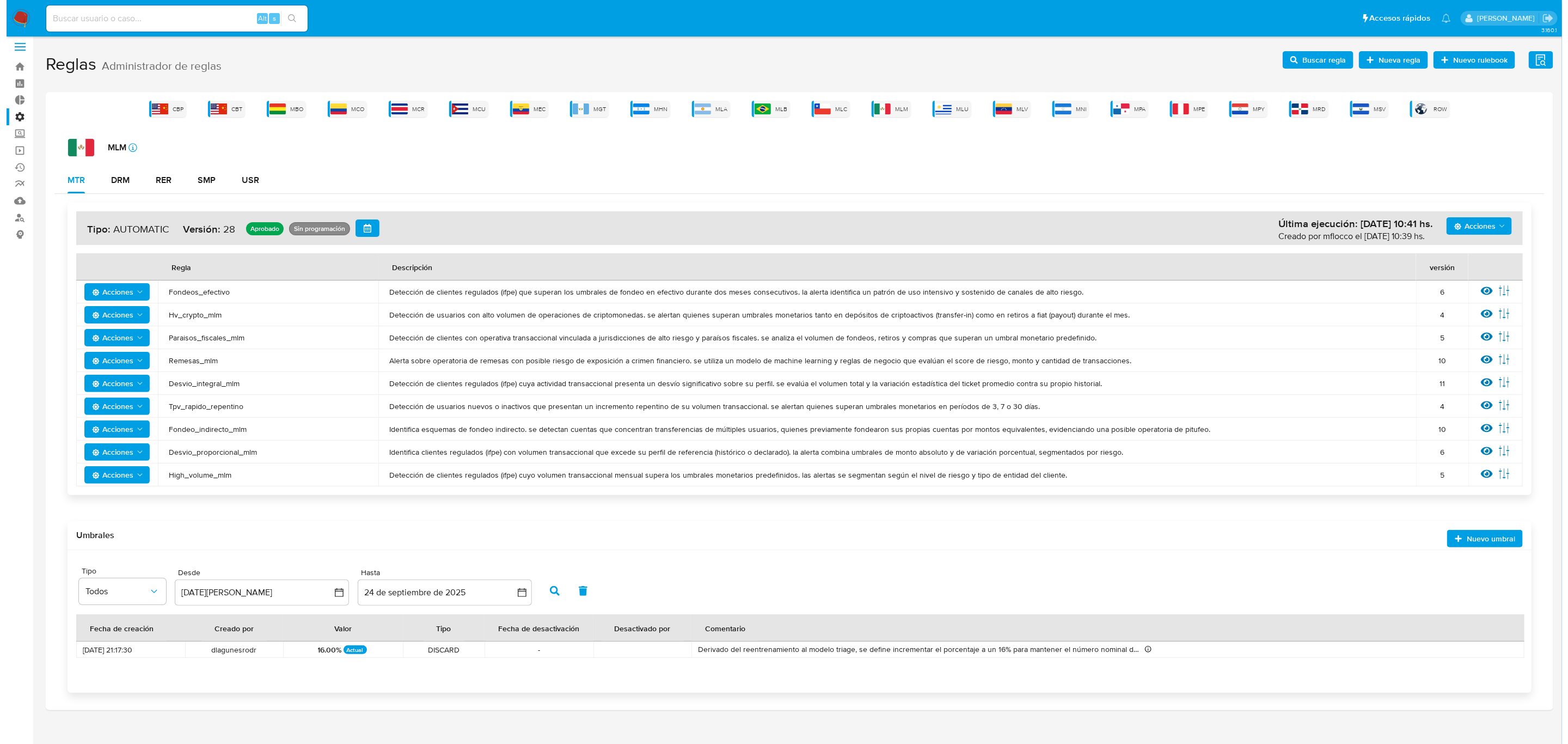
scroll to position [0, 0]
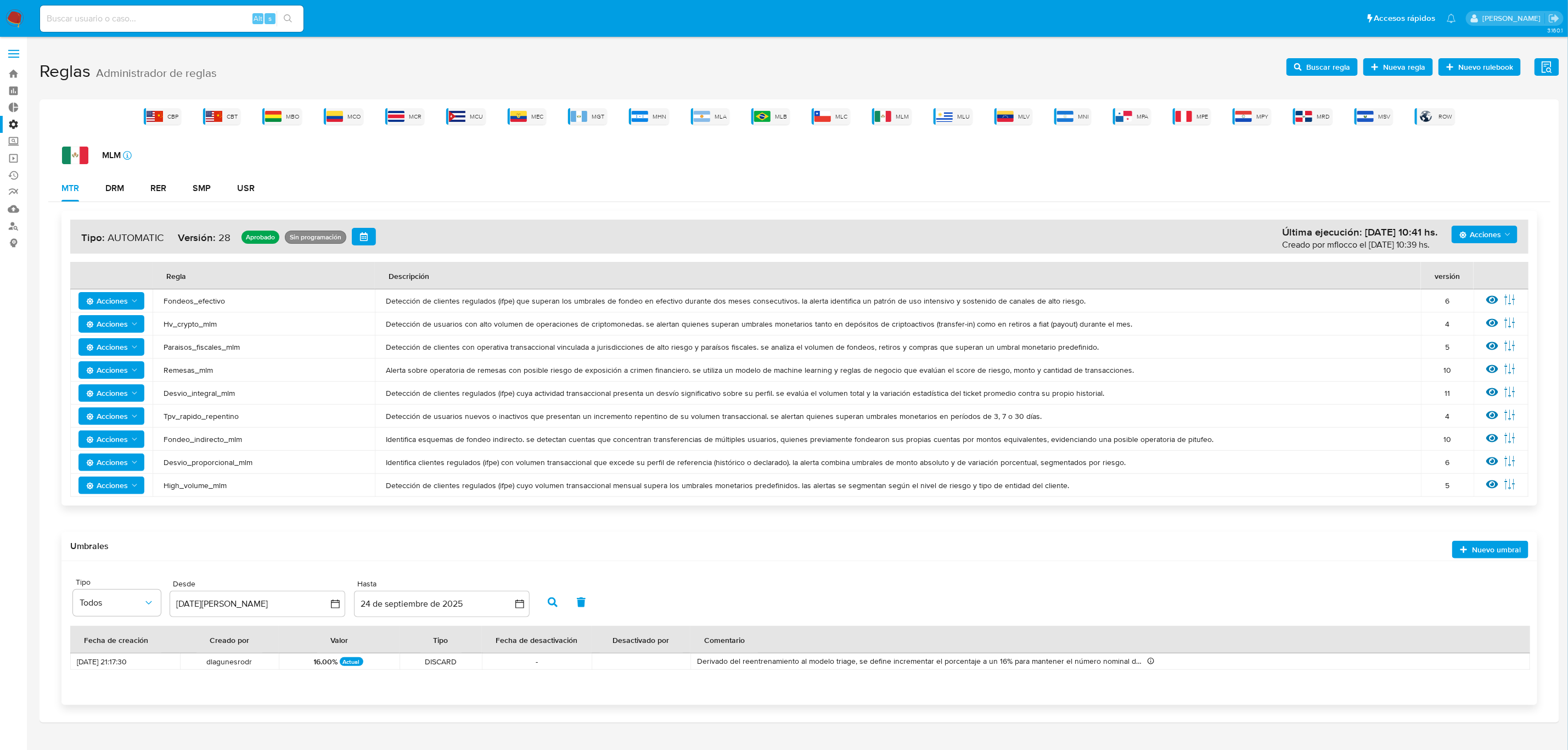
click at [3, 50] on label at bounding box center [14, 54] width 28 height 23
click at [0, 0] on input "checkbox" at bounding box center [0, 0] width 0 height 0
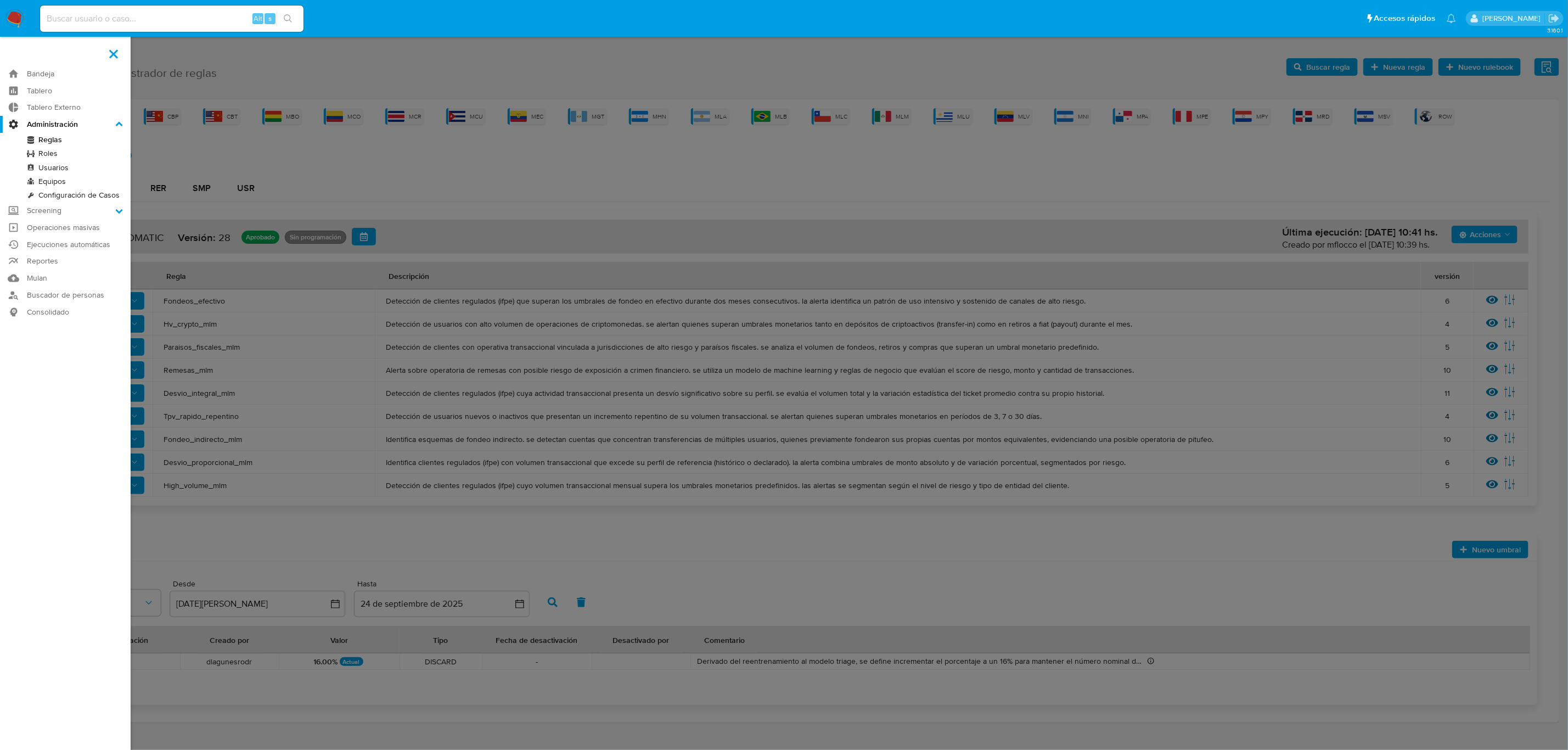
click at [280, 183] on label at bounding box center [784, 375] width 1568 height 750
click at [0, 0] on input "checkbox" at bounding box center [0, 0] width 0 height 0
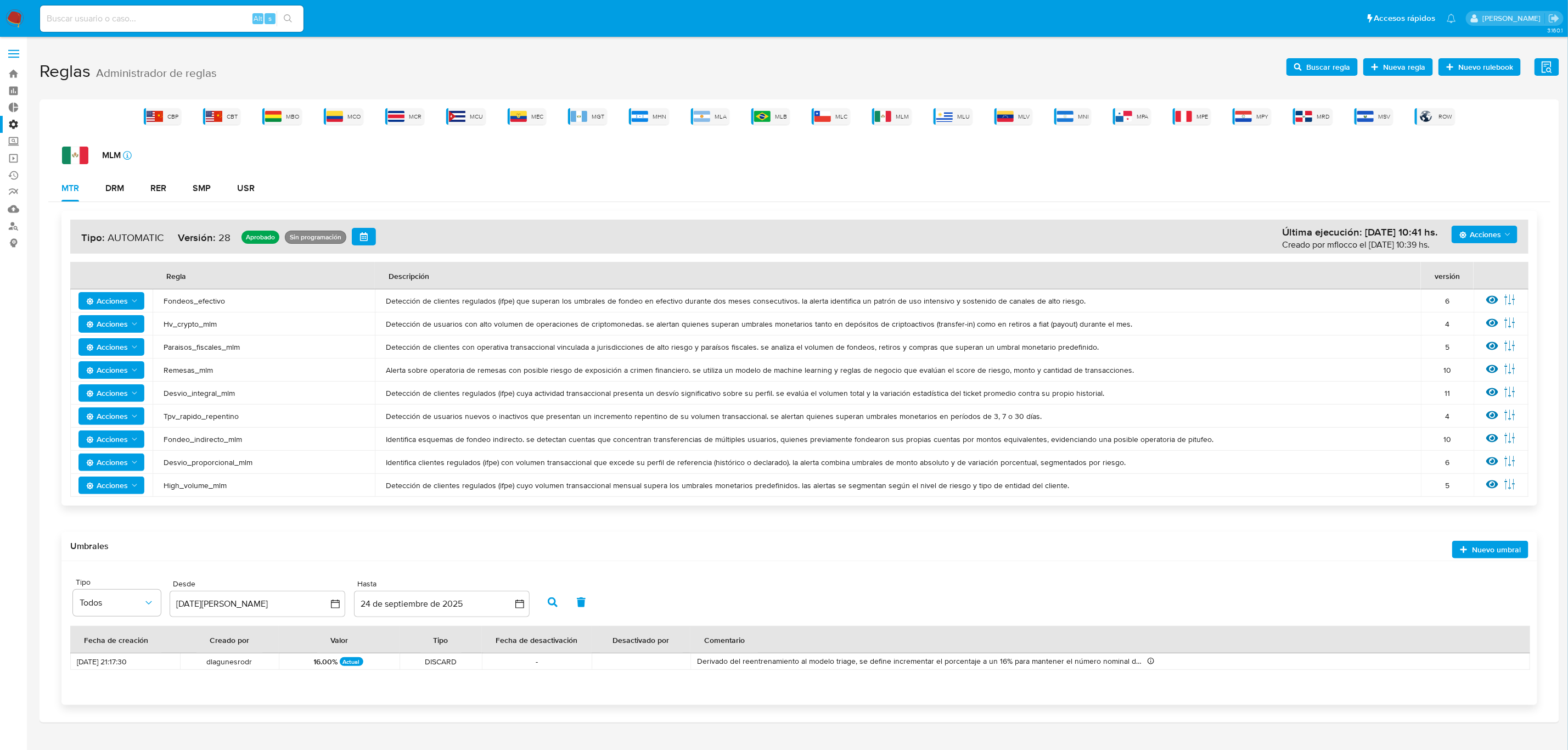
click at [130, 297] on icon "Acciones" at bounding box center [134, 301] width 9 height 9
click at [116, 376] on button "Ver historico" at bounding box center [111, 381] width 99 height 26
